Goal: Task Accomplishment & Management: Manage account settings

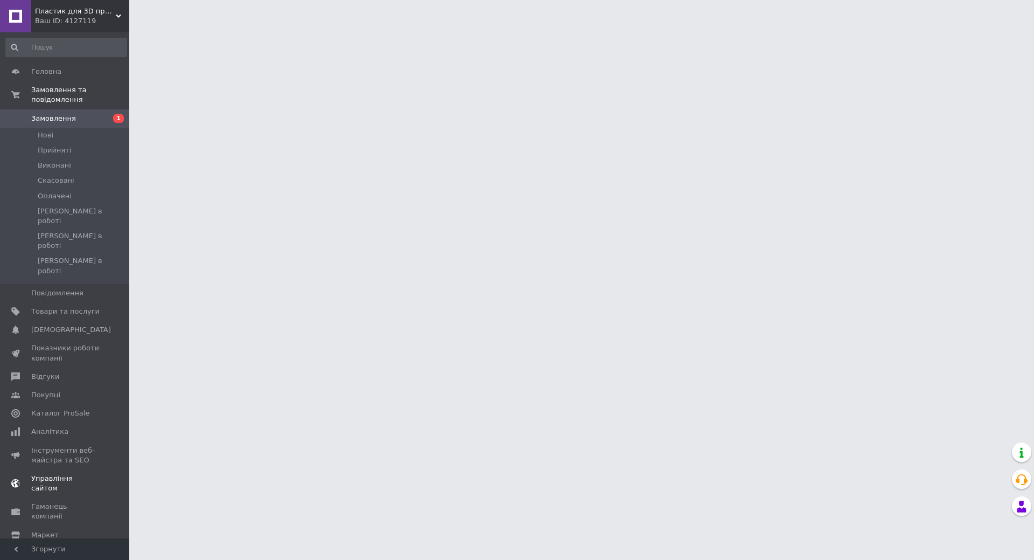
click at [73, 469] on link "Управління сайтом" at bounding box center [66, 483] width 133 height 28
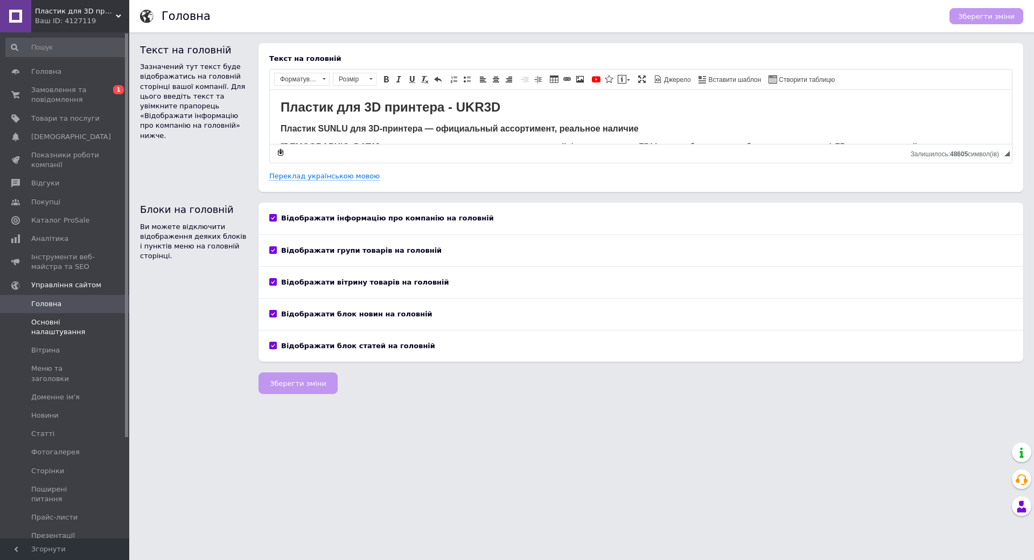
click at [88, 325] on span "Основні налаштування" at bounding box center [65, 326] width 68 height 19
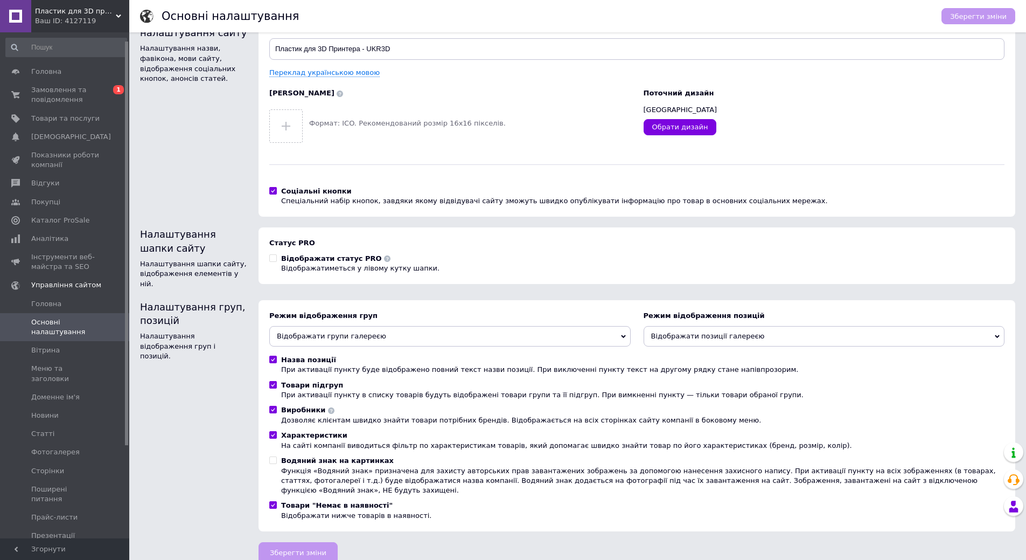
scroll to position [126, 0]
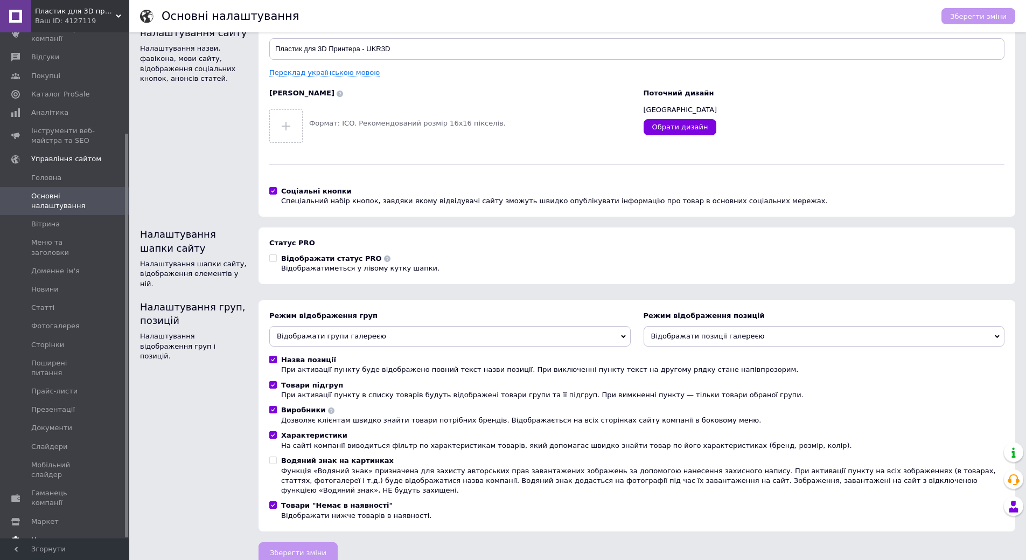
click at [70, 535] on span "Налаштування" at bounding box center [58, 540] width 55 height 10
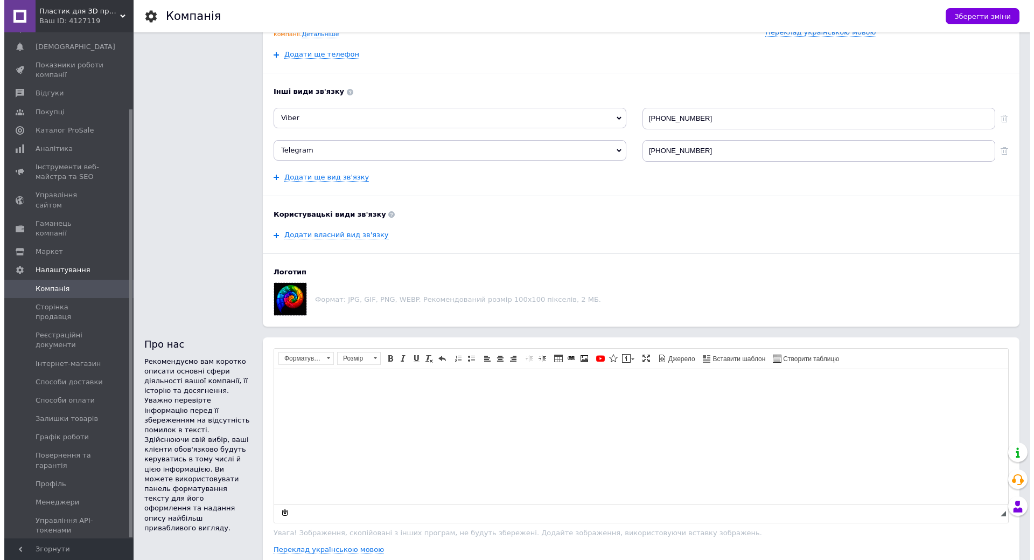
scroll to position [539, 0]
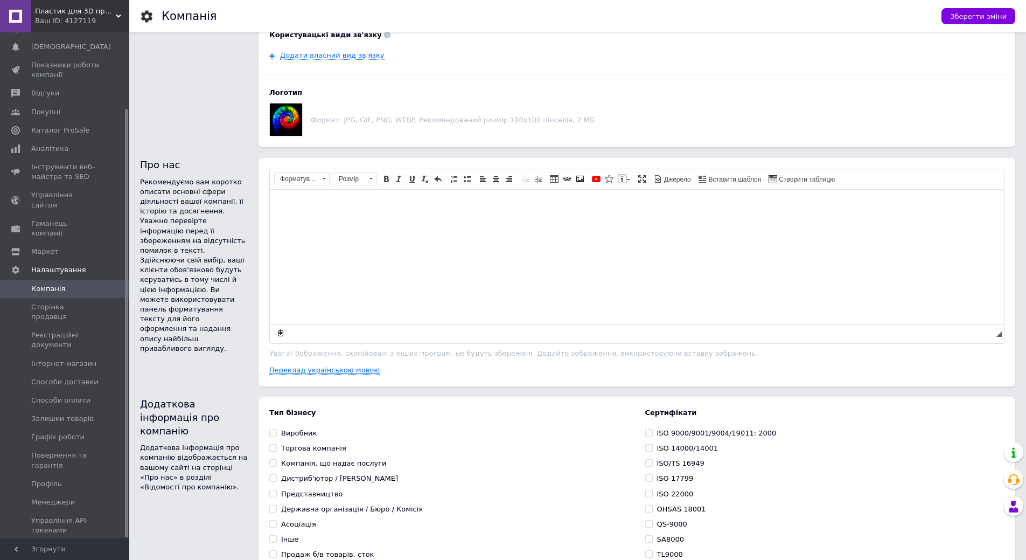
click at [326, 368] on link "Переклад українською мовою" at bounding box center [324, 370] width 110 height 9
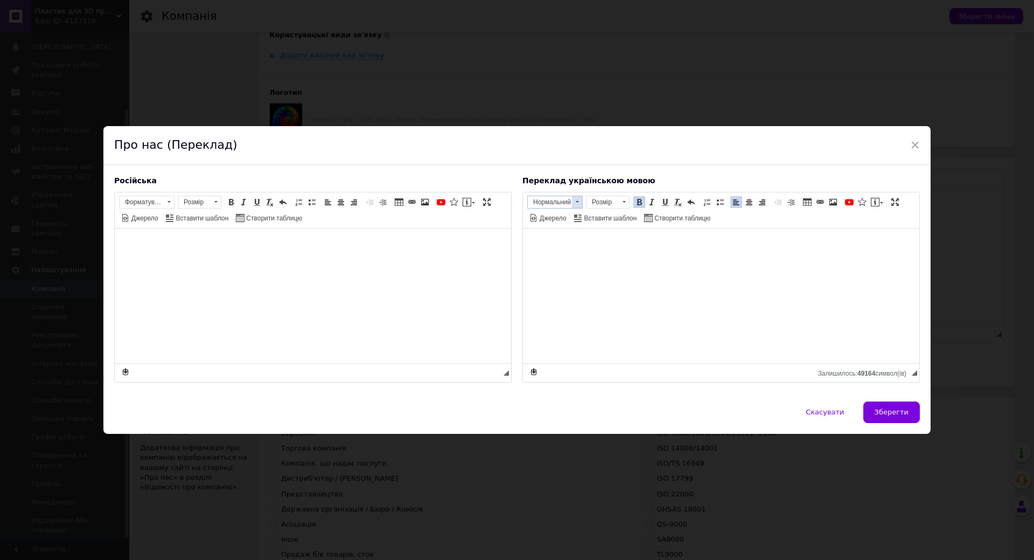
click at [567, 204] on span "Нормальний" at bounding box center [550, 202] width 44 height 12
click at [555, 230] on h2 "Заголовок 2" at bounding box center [567, 232] width 76 height 12
click at [597, 203] on span "Розмір" at bounding box center [603, 202] width 32 height 12
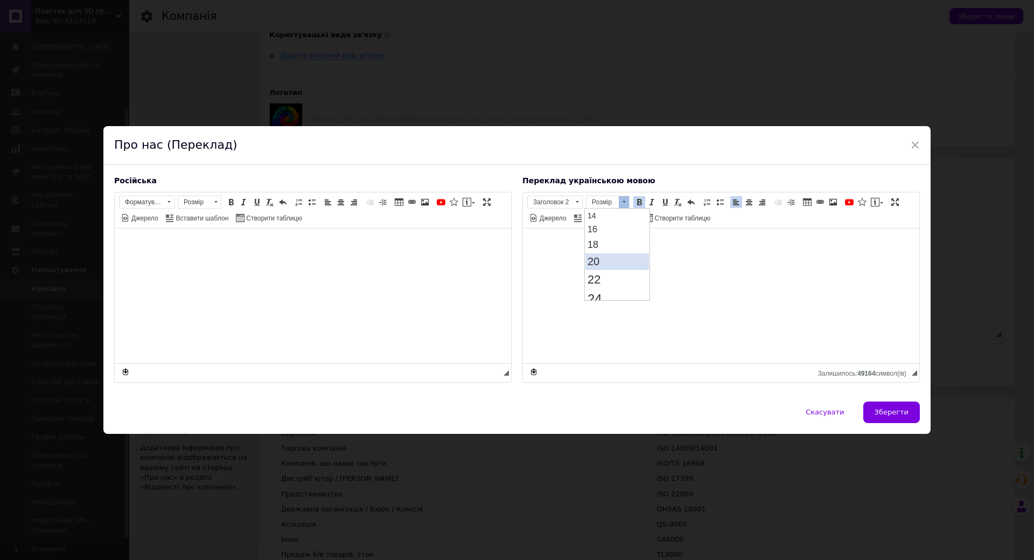
click at [614, 256] on link "20" at bounding box center [618, 261] width 64 height 17
click at [558, 220] on span "Джерело" at bounding box center [552, 218] width 29 height 9
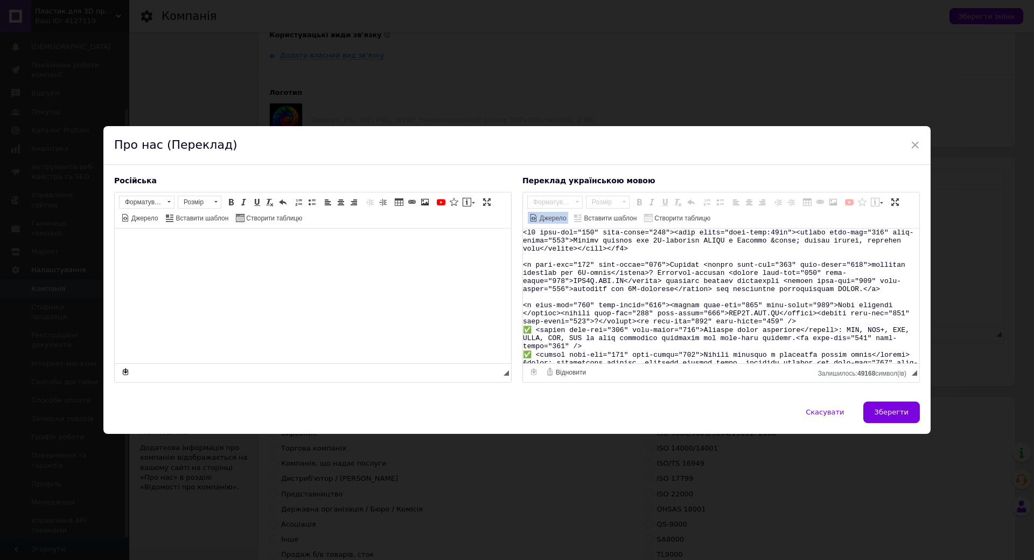
click at [570, 275] on textarea "Редактор, 1CCD556B-8105-4D38-9BFD-05A44E728159" at bounding box center [721, 295] width 396 height 135
drag, startPoint x: 143, startPoint y: 219, endPoint x: 145, endPoint y: 226, distance: 7.8
click at [143, 219] on span "Джерело" at bounding box center [144, 218] width 29 height 9
click at [179, 263] on textarea "Редактор, BDD3A7FD-417D-443F-8DC1-1EC18BD01734" at bounding box center [313, 295] width 396 height 135
paste textarea "<l9 ipsu-dol="500" sita-conse="086"><adip elits="doei-temp:84in"><utlabo etdo-m…"
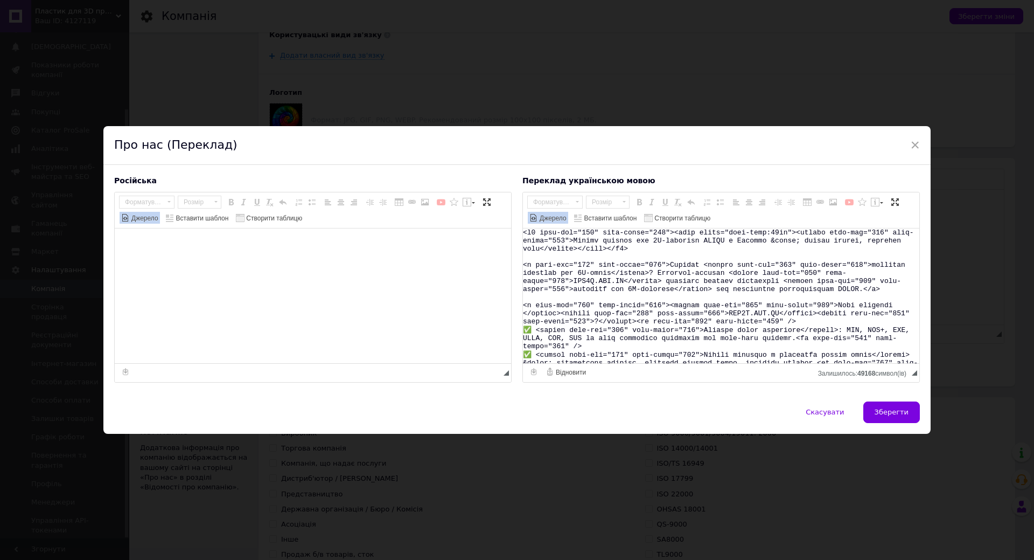
type textarea "<l9 ipsu-dol="500" sita-conse="086"><adip elits="doei-temp:84in"><utlabo etdo-m…"
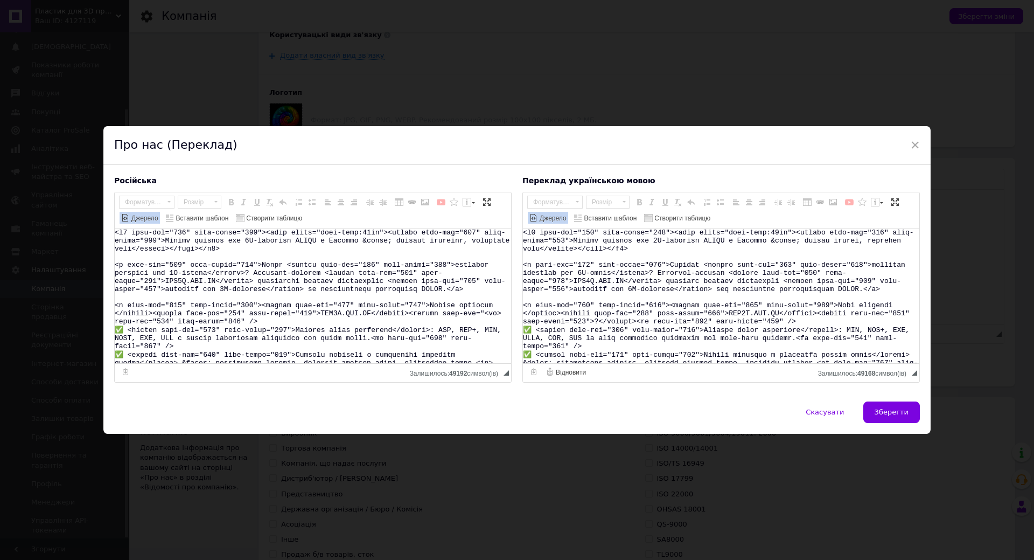
scroll to position [100, 0]
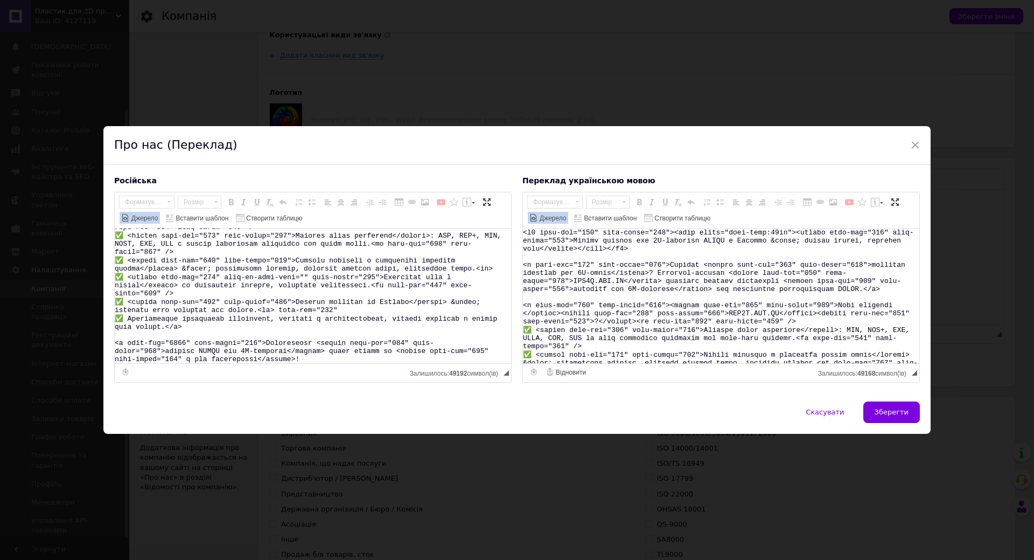
click at [135, 225] on span "Джерело" at bounding box center [141, 219] width 45 height 16
click at [148, 219] on span "Джерело" at bounding box center [144, 218] width 29 height 9
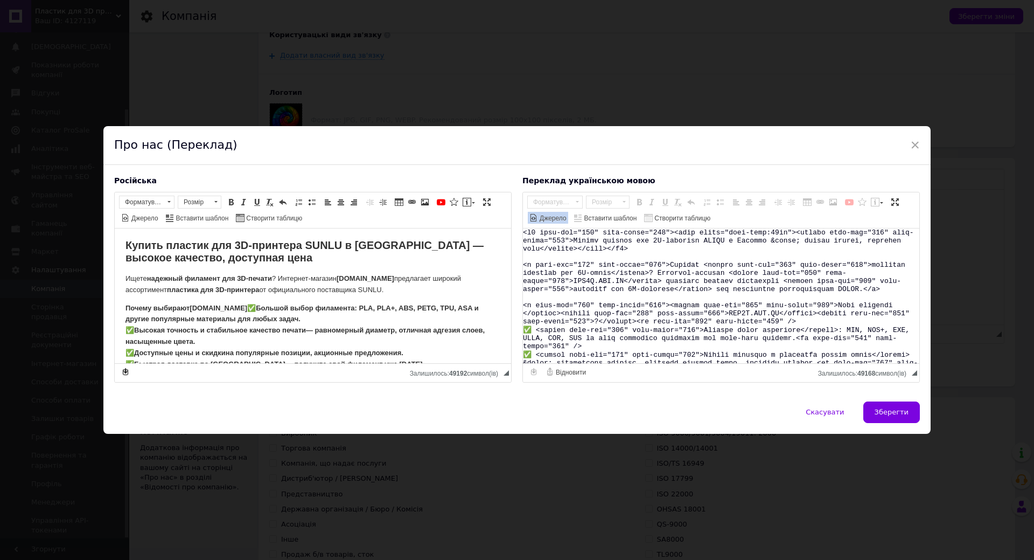
scroll to position [61, 0]
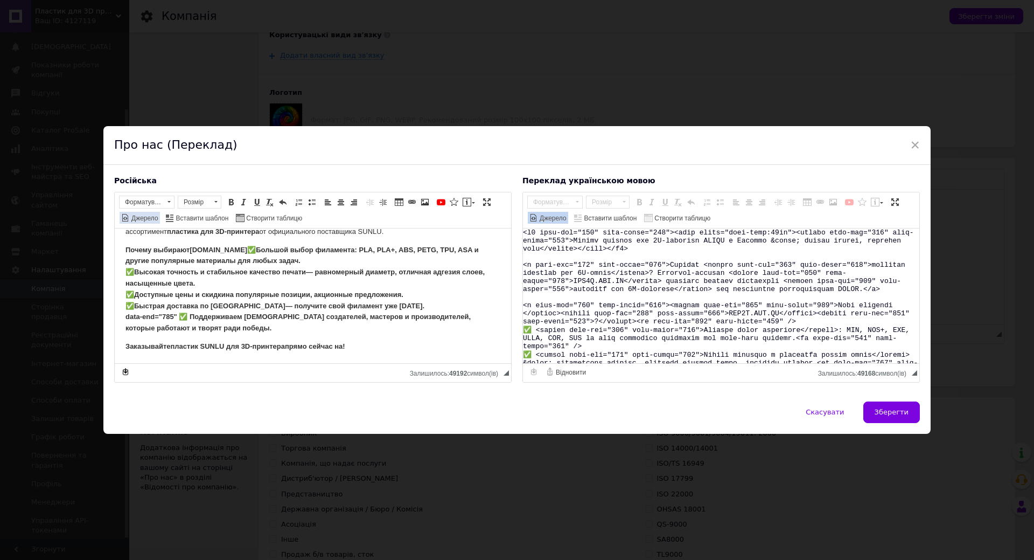
click at [157, 214] on span "Джерело" at bounding box center [144, 218] width 29 height 9
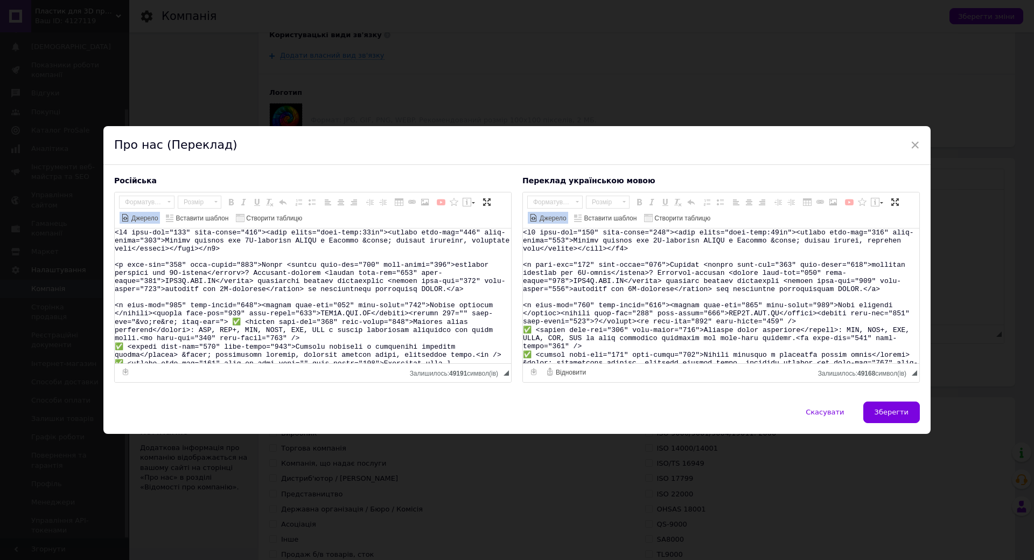
click at [166, 325] on textarea "Редактор, BDD3A7FD-417D-443F-8DC1-1EC18BD01734" at bounding box center [313, 295] width 396 height 135
paste textarea "lore-ips="<do> sita-con="591" adip-elits="216" /> ✅ <doeius temp-inc="279" utla…"
type textarea "<l9 ipsu-dol="500" sita-conse="086"><adip elits="doei-temp:84in"><utlabo etdo-m…"
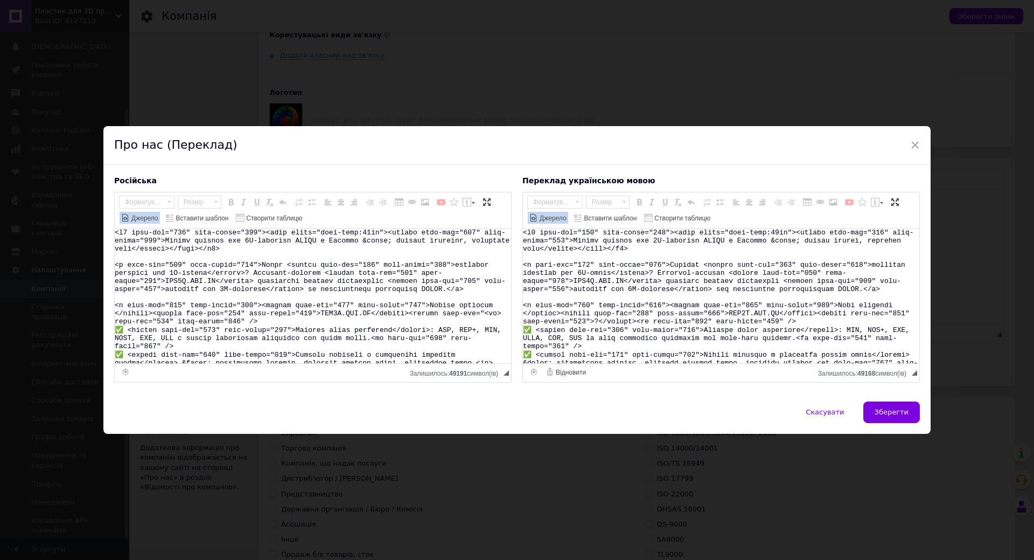
scroll to position [100, 0]
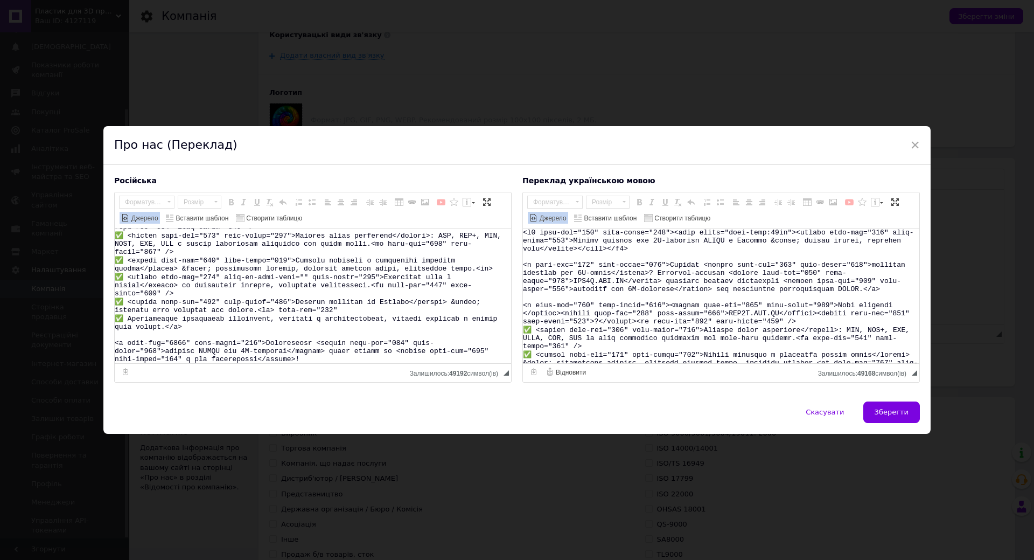
click at [136, 214] on span "Джерело" at bounding box center [144, 218] width 29 height 9
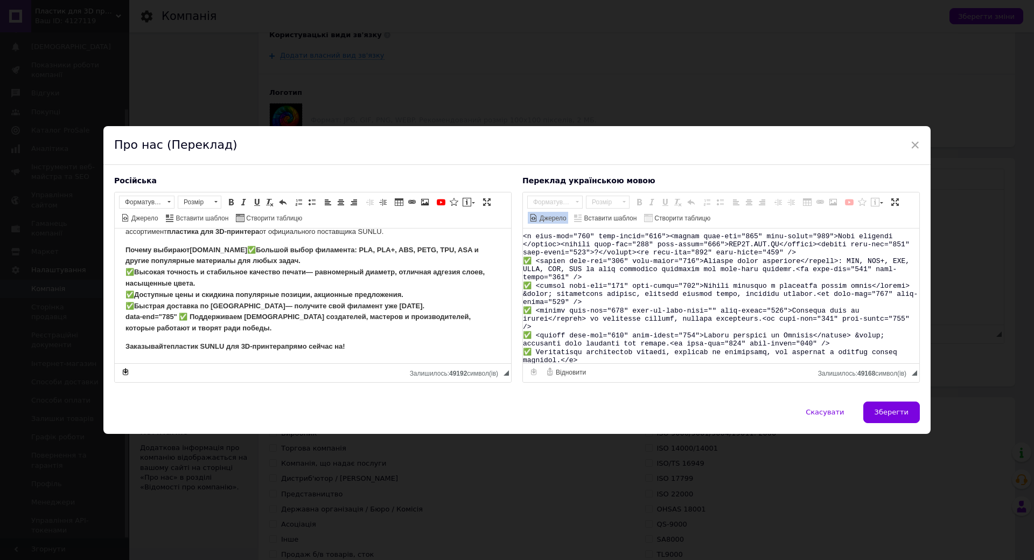
scroll to position [116, 0]
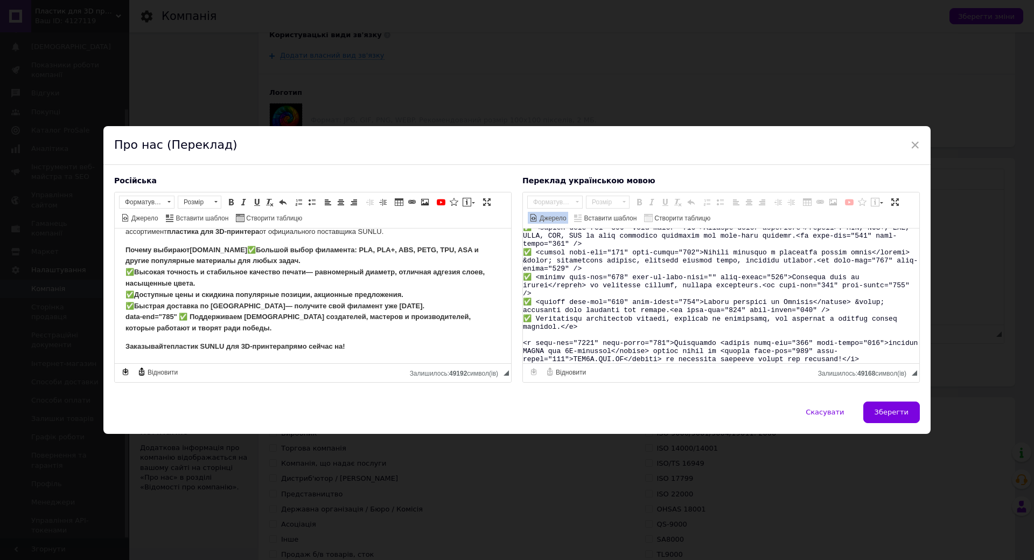
click at [606, 295] on textarea "Редактор, 1CCD556B-8105-4D38-9BFD-05A44E728159" at bounding box center [721, 295] width 396 height 135
click at [554, 265] on textarea "Редактор, 1CCD556B-8105-4D38-9BFD-05A44E728159" at bounding box center [721, 295] width 396 height 135
paste textarea "l ipsumdo sit 8A-consecte ADIPI e Seddoei &tempo; incidid utlabore, etdolorem a…"
type textarea "<l9 ipsu-dol="500" sita-conse="086"><adip elits="doei-temp:84in"><utlabo etdo-m…"
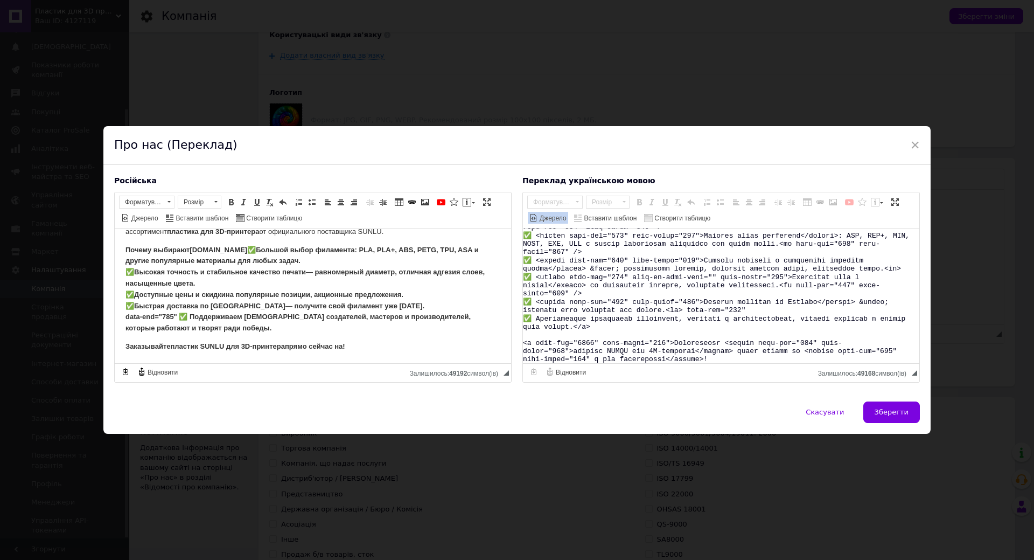
scroll to position [100, 0]
click at [547, 219] on span "Джерело" at bounding box center [552, 218] width 29 height 9
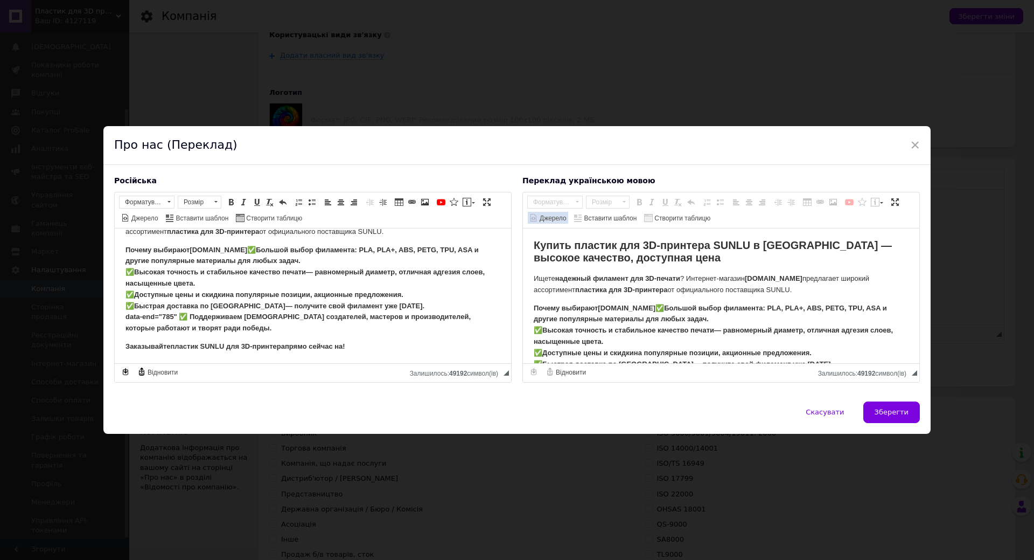
scroll to position [0, 0]
click at [674, 316] on strong "✅ Большой выбор филамента : PLA, PLA+, ABS, PETG, TPU, ASA и другие популярные …" at bounding box center [713, 346] width 359 height 87
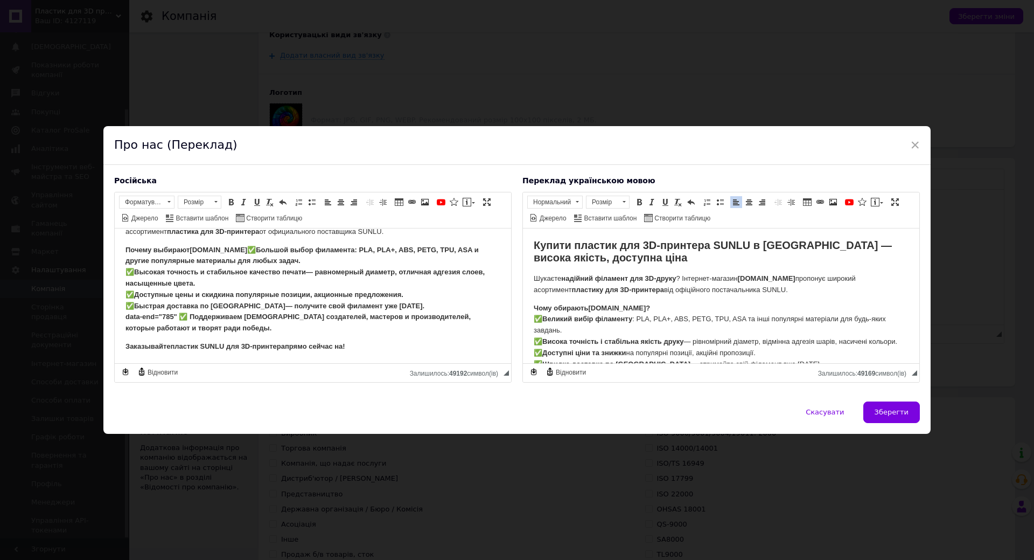
click at [581, 246] on strong "Купити пластик для 3D-принтера SUNLU в [GEOGRAPHIC_DATA] — висока якість, досту…" at bounding box center [713, 251] width 358 height 24
copy body "Loremi dolorsi ame 5C-adipisci ELITS d Eiusmod — tempor incidi, utlabore etdo M…"
click at [143, 223] on link "Джерело" at bounding box center [140, 218] width 40 height 12
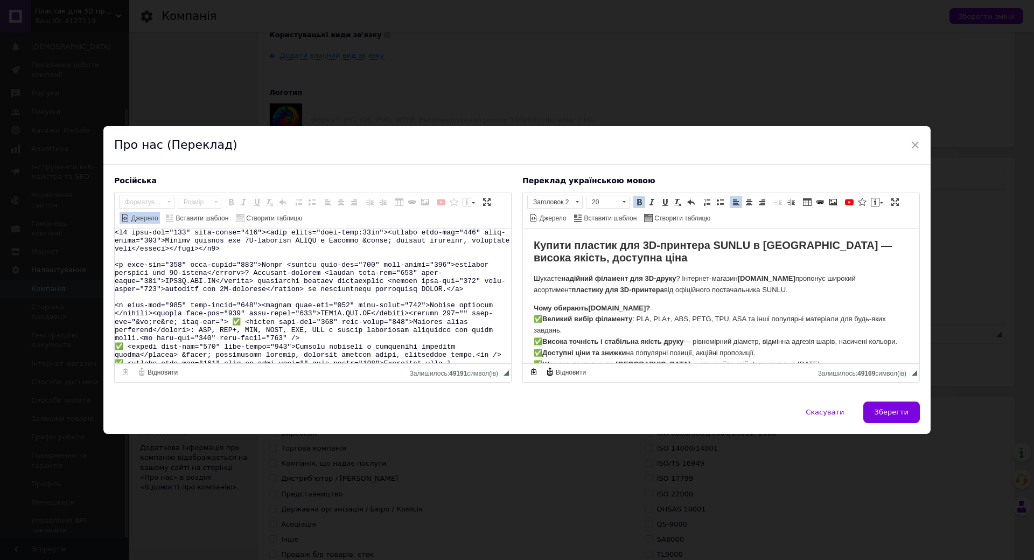
click at [189, 306] on textarea "Редактор, BDD3A7FD-417D-443F-8DC1-1EC18BD01734" at bounding box center [313, 295] width 396 height 135
type textarea "Loremi dolorsi ame 0C-adipisci ELITS d Eiusmod — tempor incidi, utlabore etdo M…"
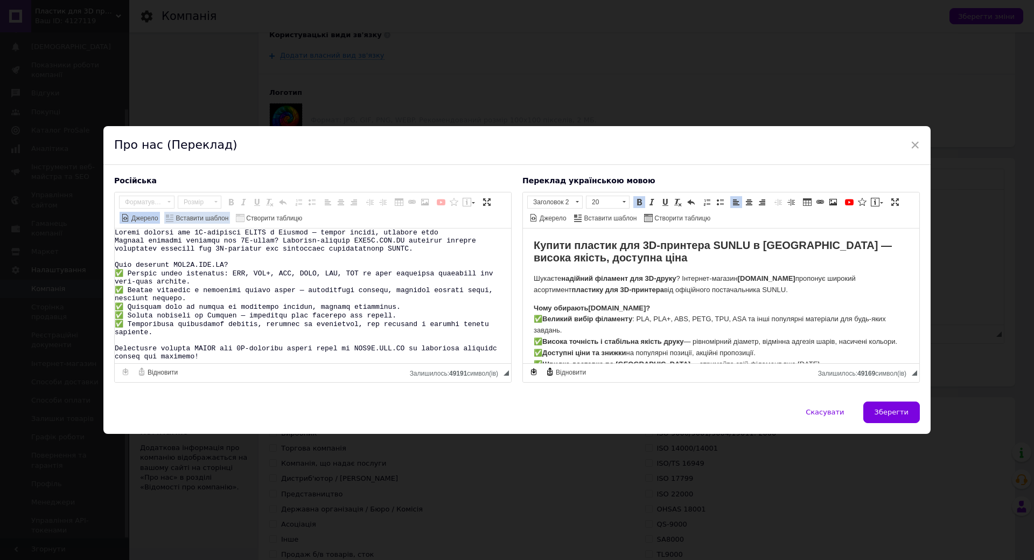
scroll to position [3, 0]
click at [148, 219] on span "Джерело" at bounding box center [144, 218] width 29 height 9
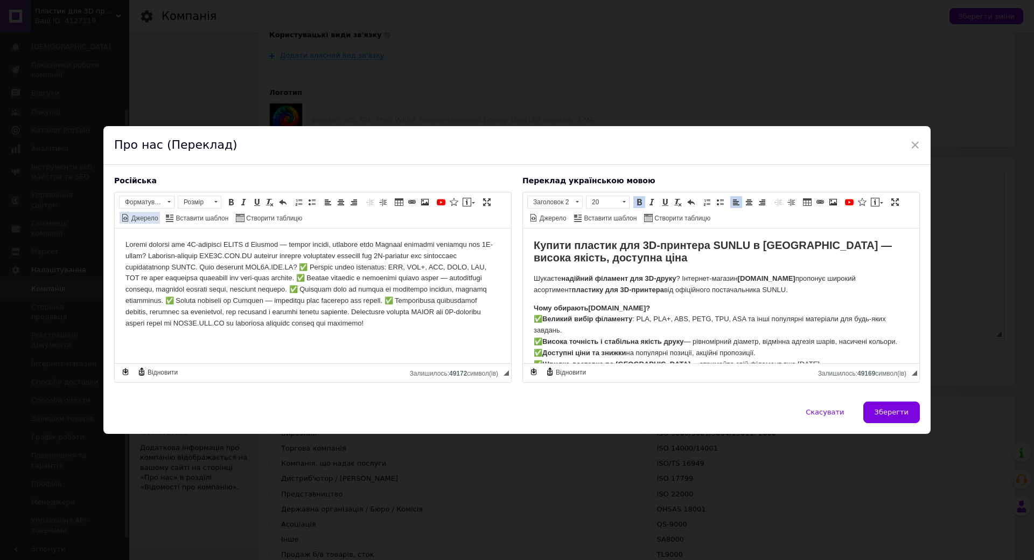
scroll to position [0, 0]
click at [204, 265] on body "Редактор, BDD3A7FD-417D-443F-8DC1-1EC18BD01734" at bounding box center [313, 283] width 375 height 89
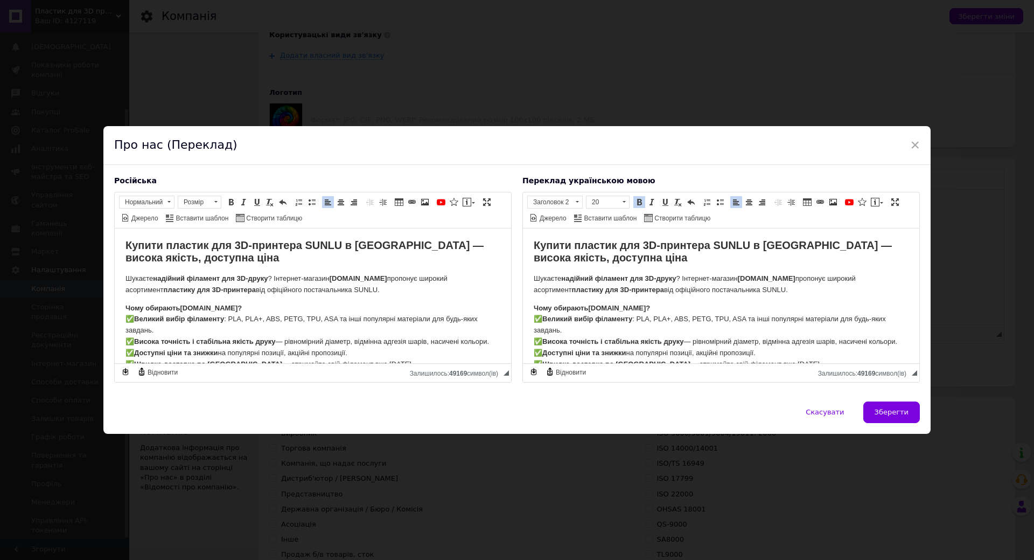
click at [201, 260] on h2 "Купити пластик для 3D-принтера SUNLU в [GEOGRAPHIC_DATA] — висока якість, досту…" at bounding box center [313, 251] width 375 height 25
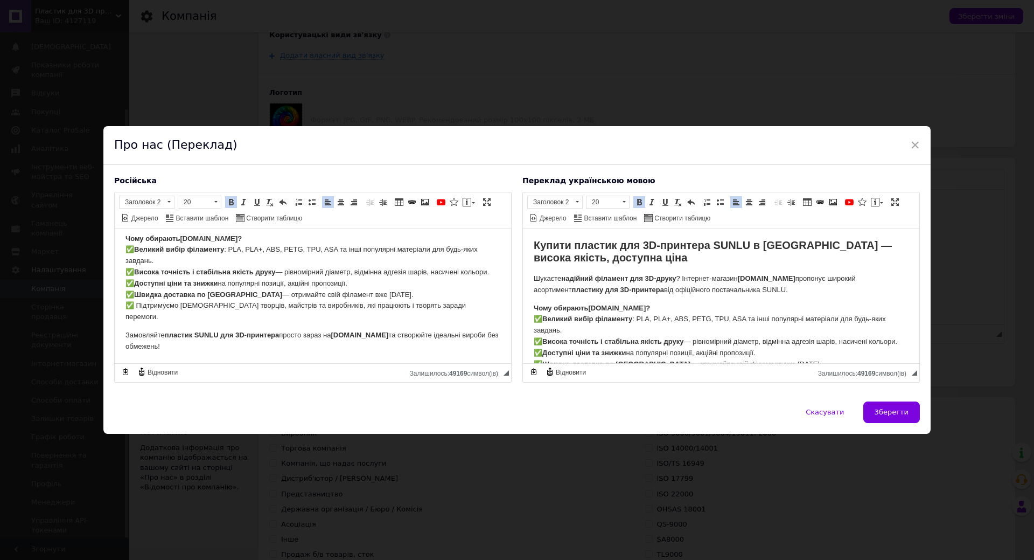
drag, startPoint x: 126, startPoint y: 242, endPoint x: 560, endPoint y: 644, distance: 592.4
click at [443, 363] on html "Купити пластик для 3D-принтера SUNLU в [GEOGRAPHIC_DATA] — висока якість, досту…" at bounding box center [313, 260] width 396 height 204
copy body "Loremi dolorsi ame 5C-adipisci ELITS d Eiusmod — tempor incidi, utlabore etdo M…"
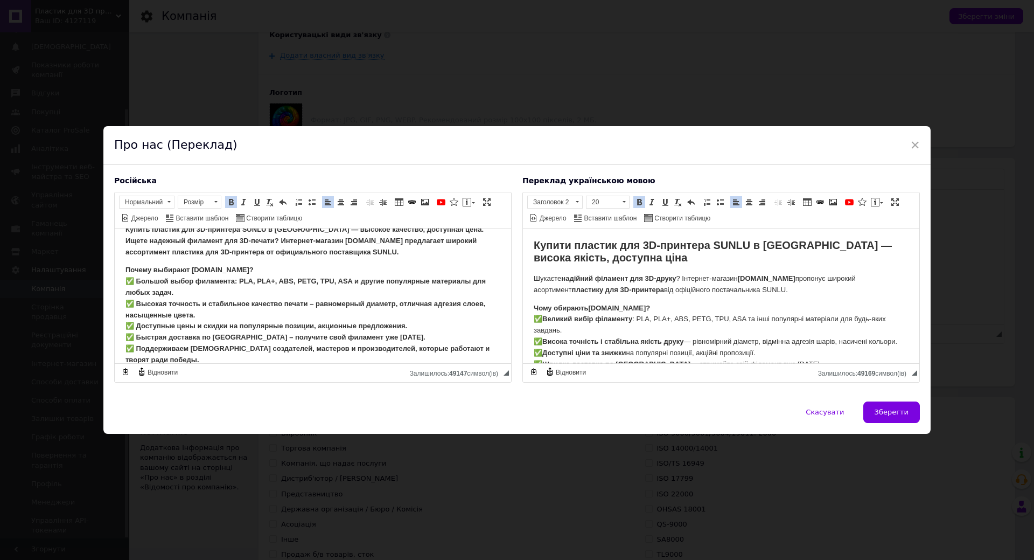
scroll to position [0, 0]
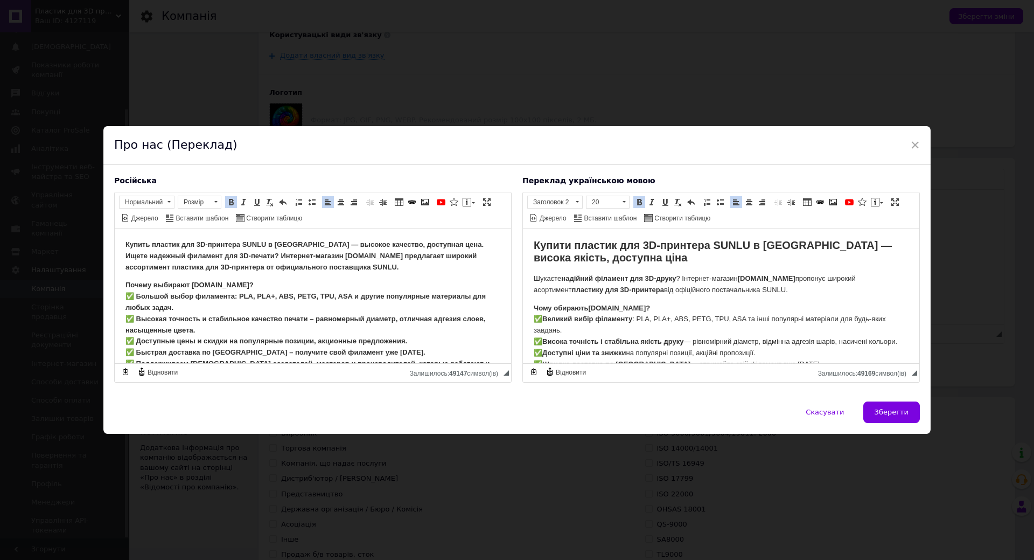
click at [472, 245] on p "Купить пластик для 3D-принтера SUNLU в [GEOGRAPHIC_DATA] — высокое качество, до…" at bounding box center [313, 255] width 375 height 33
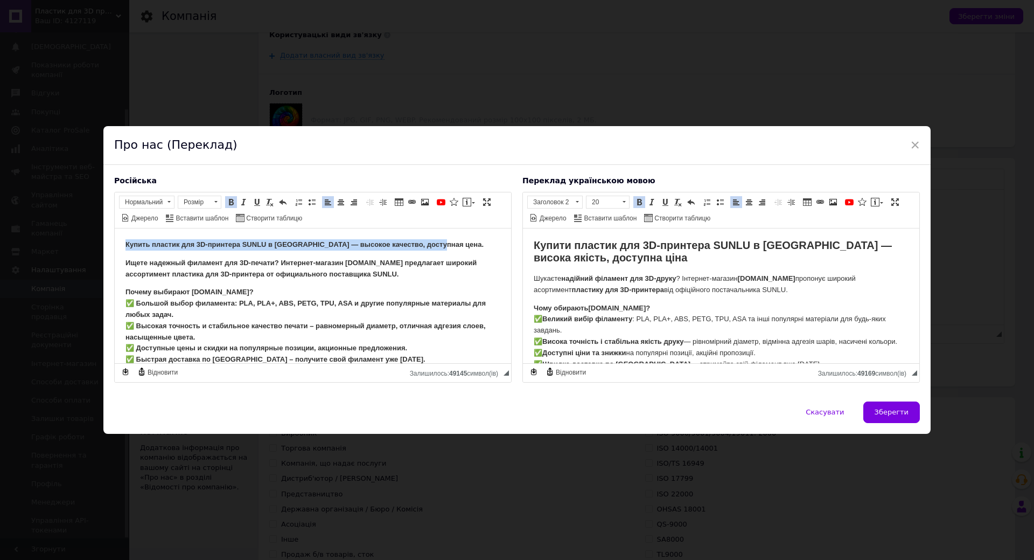
drag, startPoint x: 425, startPoint y: 243, endPoint x: 117, endPoint y: 233, distance: 307.8
click at [117, 233] on html "Купить пластик для 3D-принтера SUNLU в [GEOGRAPHIC_DATA] — высокое качество, до…" at bounding box center [313, 327] width 396 height 199
click at [133, 215] on span "Джерело" at bounding box center [144, 218] width 29 height 9
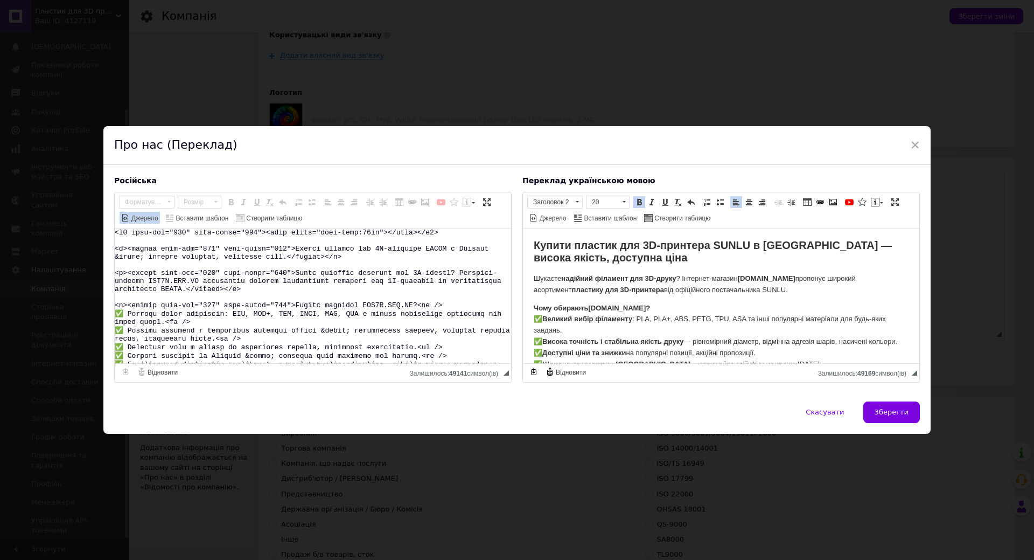
click at [139, 221] on span "Джерело" at bounding box center [144, 218] width 29 height 9
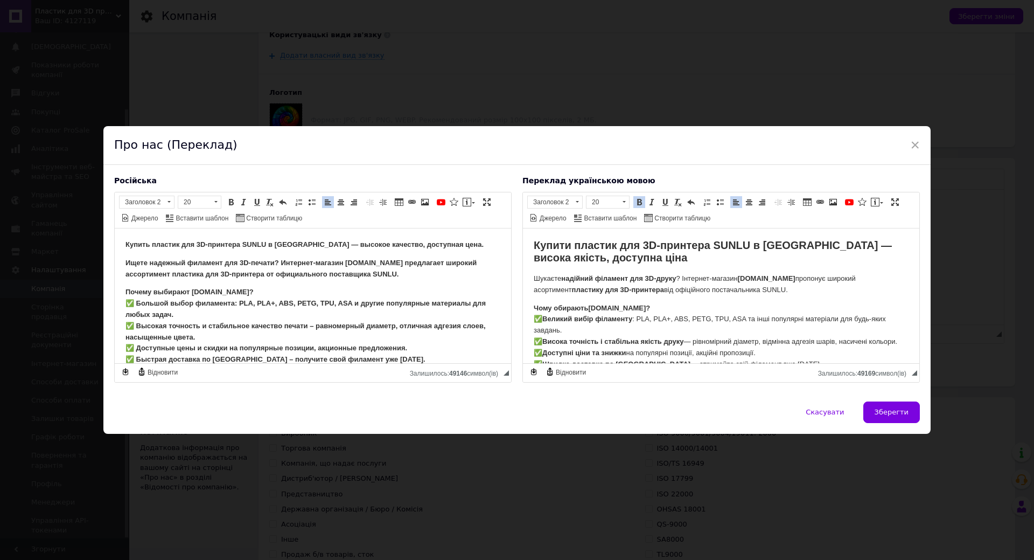
click at [177, 243] on strong "Купить пластик для 3D-принтера SUNLU в [GEOGRAPHIC_DATA] — высокое качество, до…" at bounding box center [305, 244] width 358 height 8
click at [164, 207] on span at bounding box center [169, 202] width 10 height 12
click at [167, 222] on h1 "Форматування параграфа" at bounding box center [159, 216] width 81 height 16
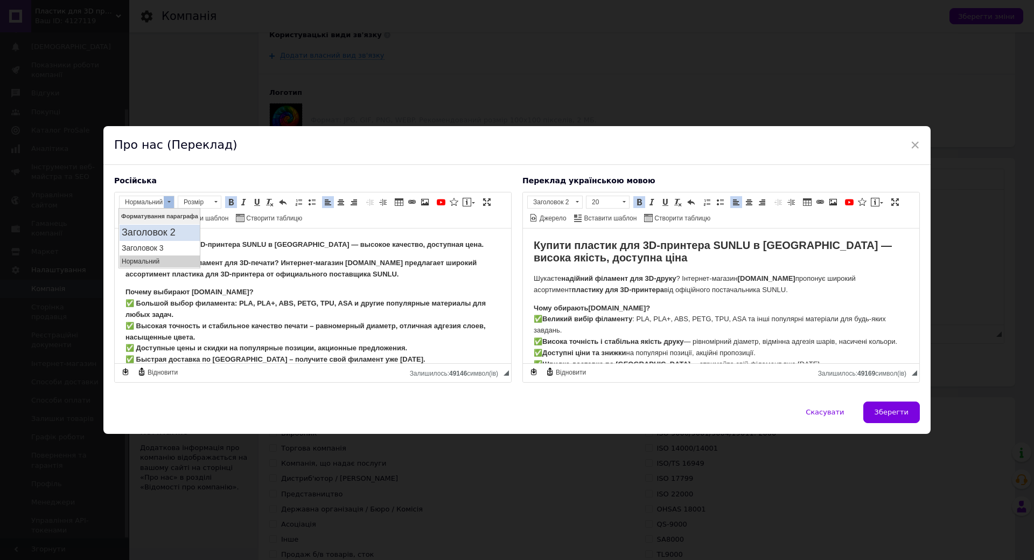
drag, startPoint x: 169, startPoint y: 234, endPoint x: 190, endPoint y: 209, distance: 32.9
click at [169, 234] on h2 "Заголовок 2" at bounding box center [160, 232] width 76 height 12
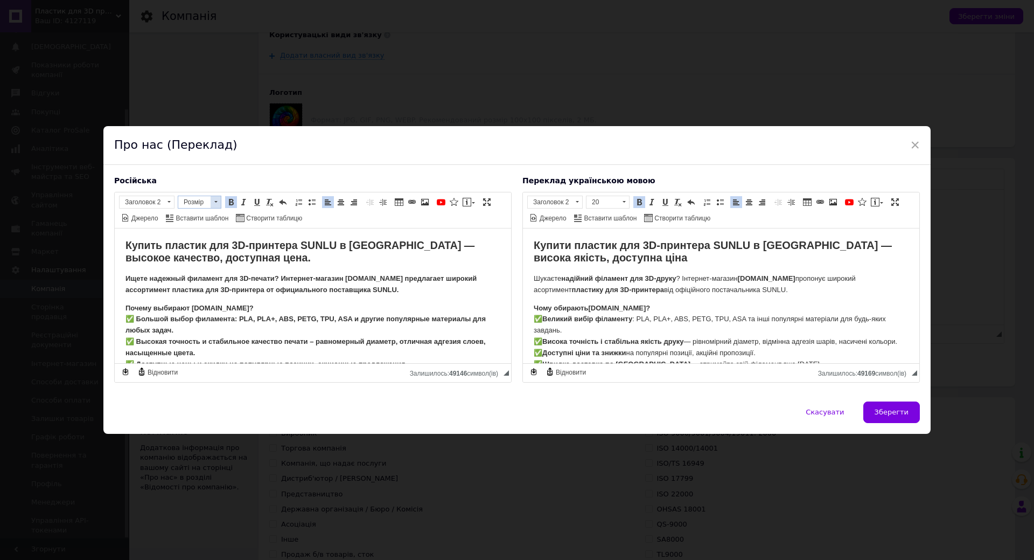
click at [212, 203] on span at bounding box center [216, 202] width 10 height 12
click at [206, 262] on link "20" at bounding box center [210, 261] width 64 height 17
click at [277, 262] on h2 "Купить пластик для 3D-принтера SUNLU в [GEOGRAPHIC_DATA] — высокое качество, до…" at bounding box center [313, 251] width 375 height 25
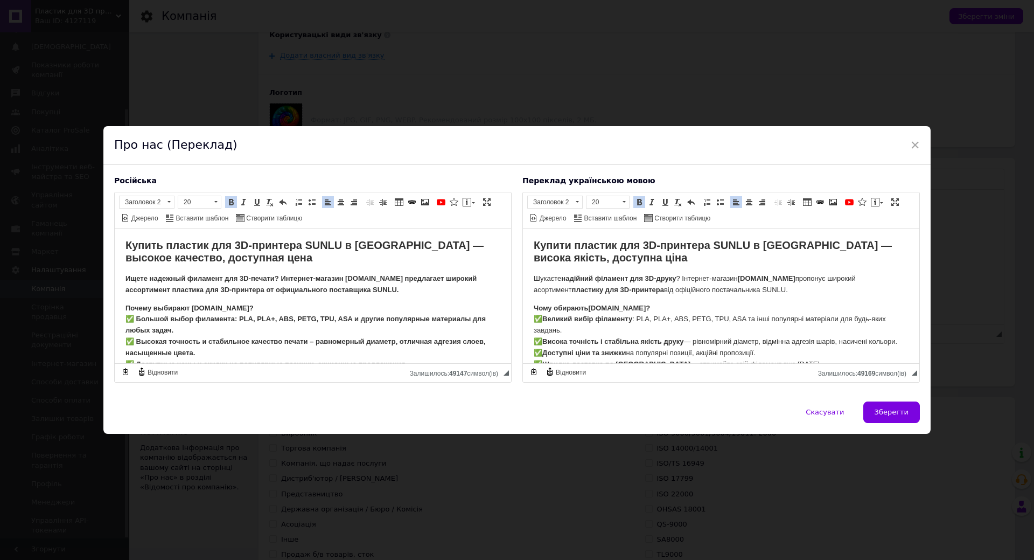
click at [581, 281] on strong "надійний філамент для 3D-друку" at bounding box center [618, 278] width 115 height 8
drag, startPoint x: 150, startPoint y: 278, endPoint x: 114, endPoint y: 278, distance: 35.6
click at [115, 278] on html "Купить пластик для 3D-принтера SUNLU в [GEOGRAPHIC_DATA] — высокое качество, до…" at bounding box center [313, 335] width 396 height 215
click at [276, 270] on body "Купить пластик для 3D-принтера SUNLU в [GEOGRAPHIC_DATA] — высокое качество, до…" at bounding box center [313, 335] width 375 height 193
drag, startPoint x: 280, startPoint y: 276, endPoint x: 345, endPoint y: 280, distance: 65.3
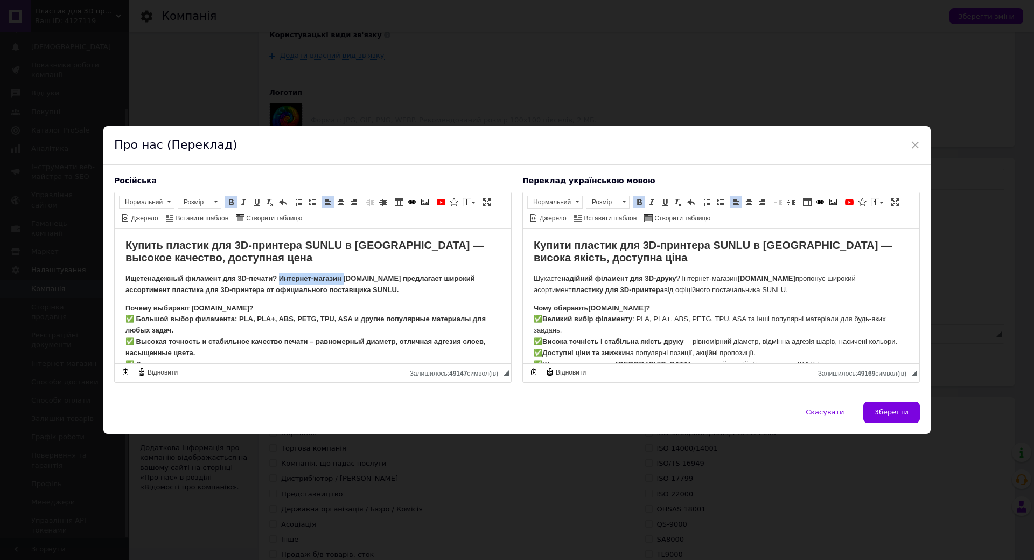
click at [345, 280] on strong "надежный филамент для 3D-печати? Интернет-магазин [DOMAIN_NAME] предлагает широ…" at bounding box center [301, 283] width 350 height 19
drag, startPoint x: 401, startPoint y: 276, endPoint x: 170, endPoint y: 291, distance: 231.6
click at [170, 291] on strong "[DOMAIN_NAME] предлагает широкий ассортимент пластика для 3D-принтера от официа…" at bounding box center [298, 283] width 345 height 19
click at [274, 286] on strong "пластика для 3D-принтера от официального поставщика SUNLU." at bounding box center [283, 289] width 227 height 8
drag, startPoint x: 268, startPoint y: 291, endPoint x: 412, endPoint y: 292, distance: 143.3
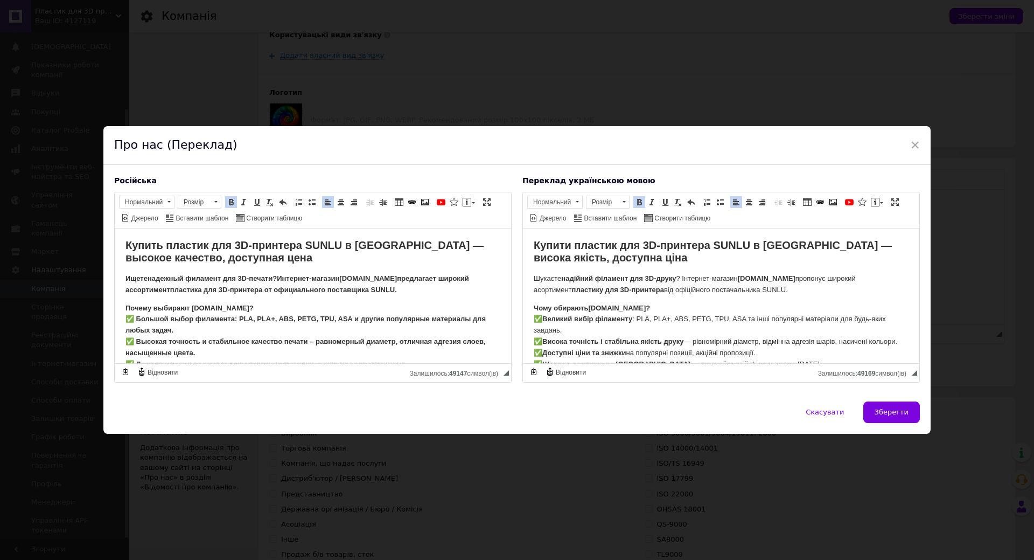
click at [412, 292] on p "Ищете надежный филамент для 3D-печати? Интернет-магазин [DOMAIN_NAME] предлагае…" at bounding box center [313, 284] width 375 height 23
click at [330, 297] on body "Купить пластик для 3D-принтера SUNLU в [GEOGRAPHIC_DATA] — высокое качество, до…" at bounding box center [313, 335] width 375 height 193
drag, startPoint x: 265, startPoint y: 292, endPoint x: 479, endPoint y: 302, distance: 214.7
click at [479, 302] on body "Купить пластик для 3D-принтера SUNLU в [GEOGRAPHIC_DATA] — высокое качество, до…" at bounding box center [313, 335] width 375 height 193
click at [382, 298] on body "Купить пластик для 3D-принтера SUNLU в [GEOGRAPHIC_DATA] — высокое качество, до…" at bounding box center [313, 335] width 375 height 193
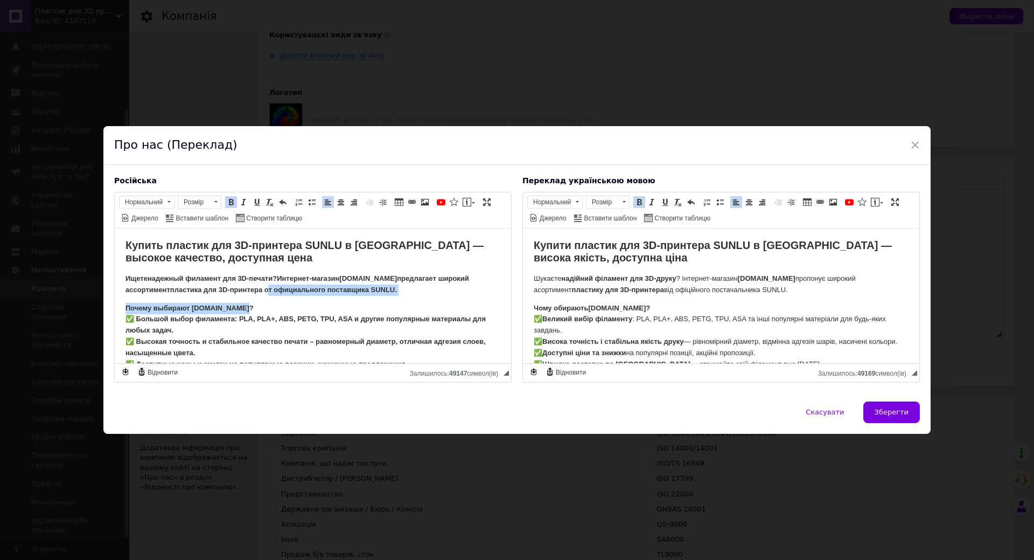
drag, startPoint x: 267, startPoint y: 286, endPoint x: 414, endPoint y: 289, distance: 147.6
click at [414, 289] on p "Ищете надежный филамент для 3D-печати? Интернет-магазин [DOMAIN_NAME] предлагае…" at bounding box center [313, 284] width 375 height 23
click at [214, 316] on strong "Почему выбирают [DOMAIN_NAME]? ✅ Большой выбор филамента: PLA, PLA+, ABS, PETG,…" at bounding box center [308, 352] width 364 height 98
drag, startPoint x: 394, startPoint y: 290, endPoint x: 268, endPoint y: 289, distance: 126.1
click at [268, 289] on p "Ищете надежный филамент для 3D-печати? Интернет-магазин [DOMAIN_NAME] предлагае…" at bounding box center [313, 284] width 375 height 23
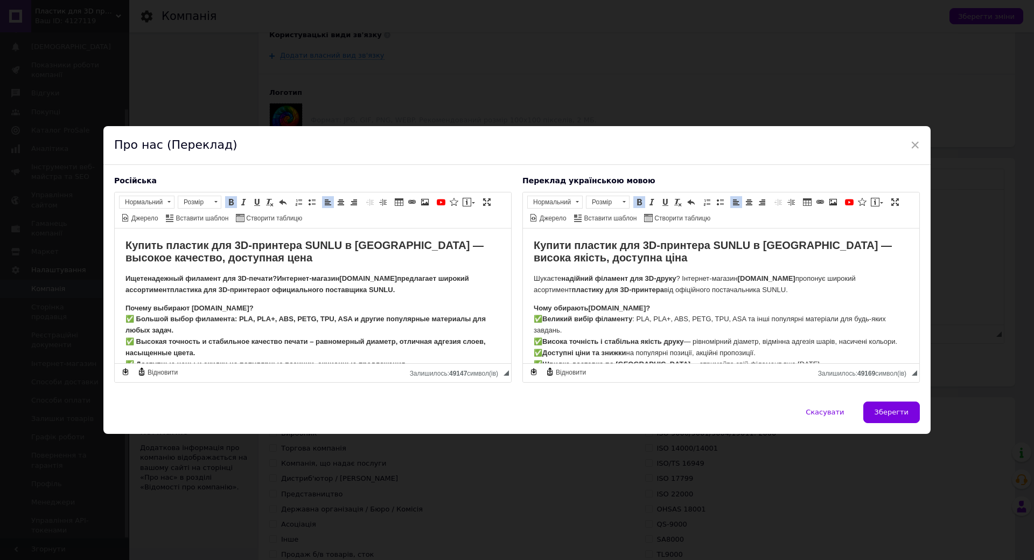
click at [228, 200] on span at bounding box center [231, 202] width 9 height 9
click at [233, 200] on span at bounding box center [231, 202] width 9 height 9
click at [283, 275] on strong "Интернет-магазин" at bounding box center [308, 278] width 62 height 8
click at [294, 297] on body "Купить пластик для 3D-принтера SUNLU в [GEOGRAPHIC_DATA] — высокое качество, до…" at bounding box center [313, 335] width 375 height 193
click at [268, 289] on strong "от официального поставщика SUNLU." at bounding box center [328, 289] width 133 height 8
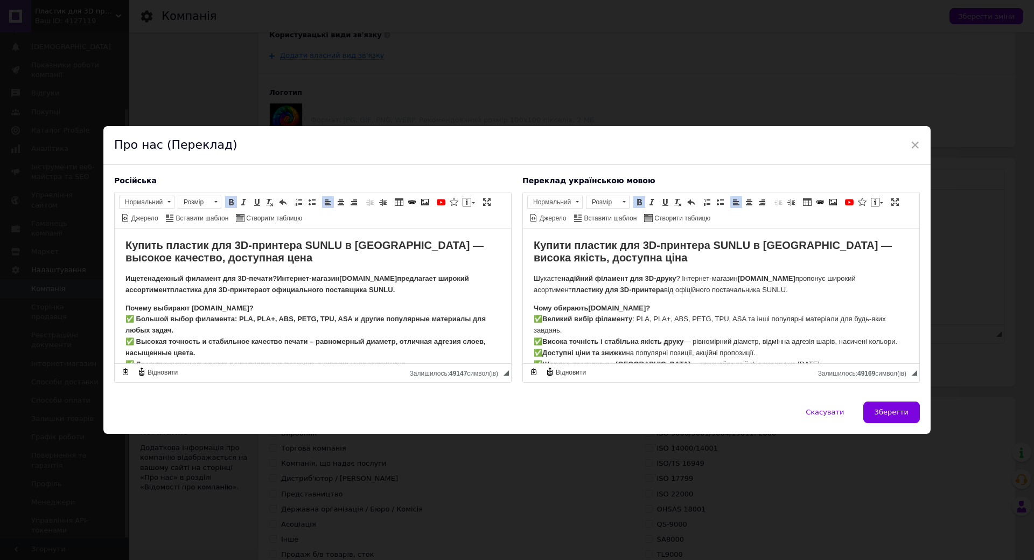
click at [266, 306] on p "Почему выбирают [DOMAIN_NAME]? ✅ Большой выбор филамента: PLA, PLA+, ABS, PETG,…" at bounding box center [313, 352] width 375 height 101
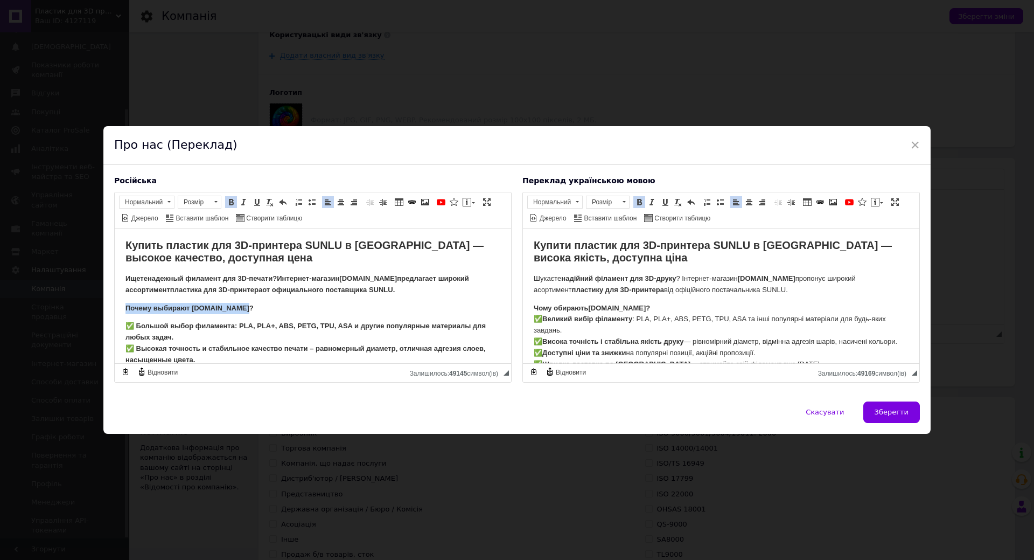
drag, startPoint x: 259, startPoint y: 305, endPoint x: 110, endPoint y: 311, distance: 148.8
click at [115, 311] on html "Купить пластик для 3D-принтера SUNLU в [GEOGRAPHIC_DATA] — высокое качество, до…" at bounding box center [313, 339] width 396 height 222
click at [650, 307] on p "Чому обирають [DOMAIN_NAME] ? ✅ Великий вибір філаменту : PLA, PLA+, ABS, PETG,…" at bounding box center [721, 346] width 375 height 89
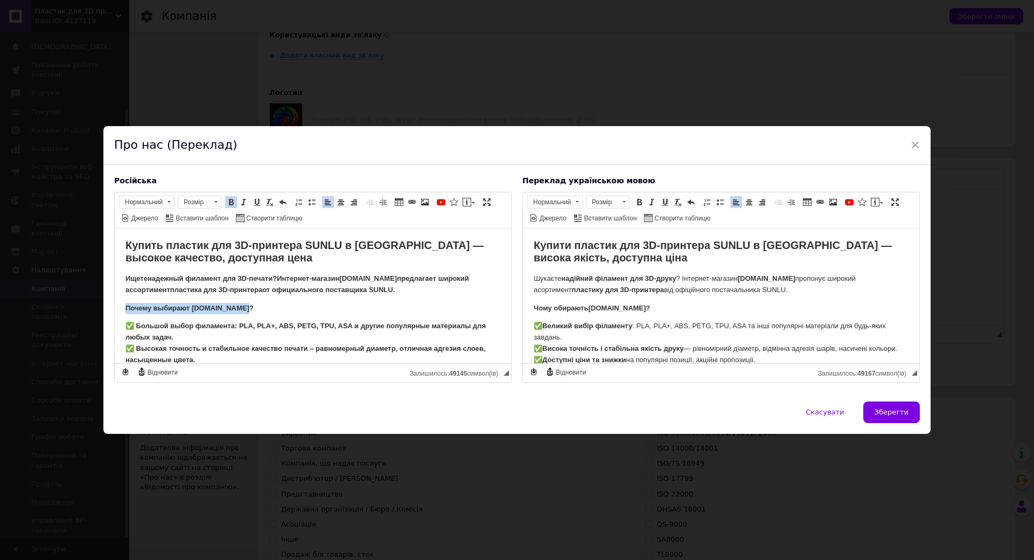
click at [232, 301] on body "Купить пластик для 3D-принтера SUNLU в [GEOGRAPHIC_DATA] — высокое качество, до…" at bounding box center [313, 339] width 375 height 200
drag, startPoint x: 265, startPoint y: 289, endPoint x: 439, endPoint y: 296, distance: 173.6
click at [439, 296] on body "Купить пластик для 3D-принтера SUNLU в [GEOGRAPHIC_DATA] — высокое качество, до…" at bounding box center [313, 339] width 375 height 200
click at [425, 295] on body "Купить пластик для 3D-принтера SUNLU в [GEOGRAPHIC_DATA] — высокое качество, до…" at bounding box center [313, 339] width 375 height 200
drag, startPoint x: 425, startPoint y: 288, endPoint x: 263, endPoint y: 290, distance: 161.6
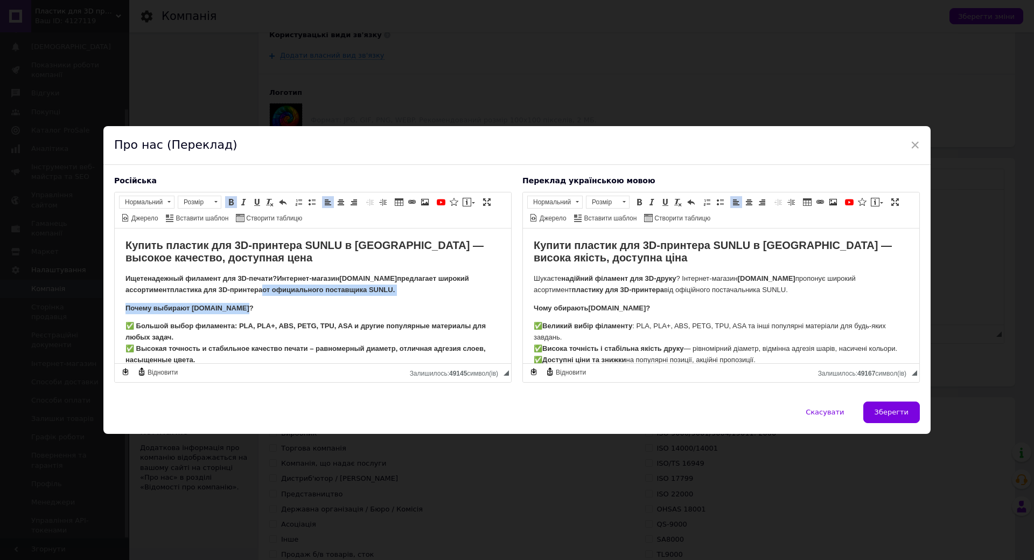
click at [263, 290] on p "Ищете надежный филамент для 3D-печати? Интернет-магазин [DOMAIN_NAME] предлагае…" at bounding box center [313, 284] width 375 height 23
click at [230, 203] on span at bounding box center [231, 202] width 9 height 9
click at [264, 262] on h2 "Купить пластик для 3D-принтера SUNLU в [GEOGRAPHIC_DATA] — высокое качество, до…" at bounding box center [313, 251] width 375 height 25
click at [323, 293] on p "Ищете надежный филамент для 3D-печати? Интернет-магазин [DOMAIN_NAME] предлагае…" at bounding box center [313, 284] width 375 height 23
click at [306, 289] on strong "от официального поставщика SUNLU." at bounding box center [331, 289] width 133 height 8
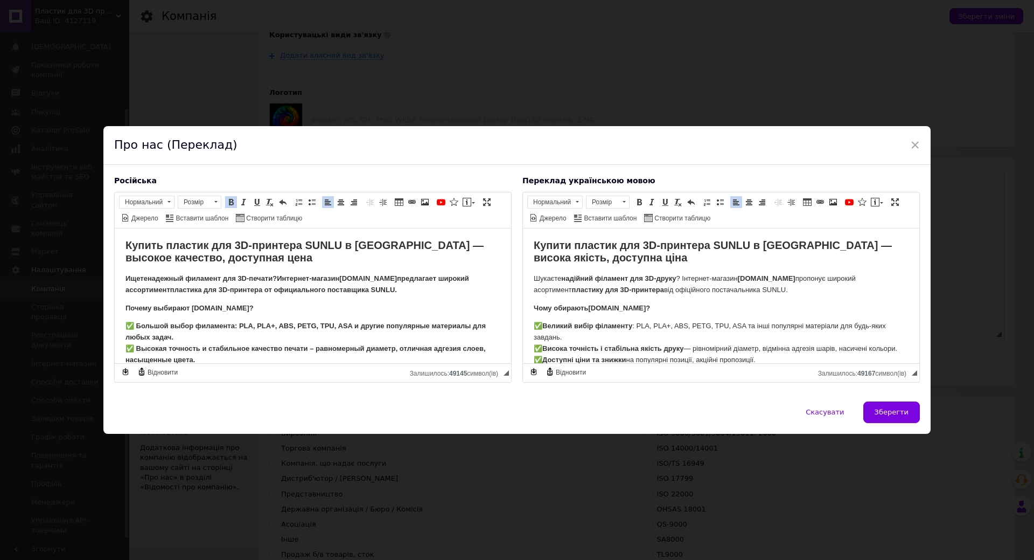
click at [274, 289] on strong "от официального поставщика SUNLU." at bounding box center [331, 289] width 133 height 8
click at [235, 199] on span at bounding box center [231, 202] width 9 height 9
click at [309, 293] on strong "пластика для 3D-принтера от официального поставщика SUNLU." at bounding box center [300, 289] width 260 height 8
click at [272, 288] on strong "пластика для 3D-принтера от официального поставщика SUNLU." at bounding box center [300, 289] width 260 height 8
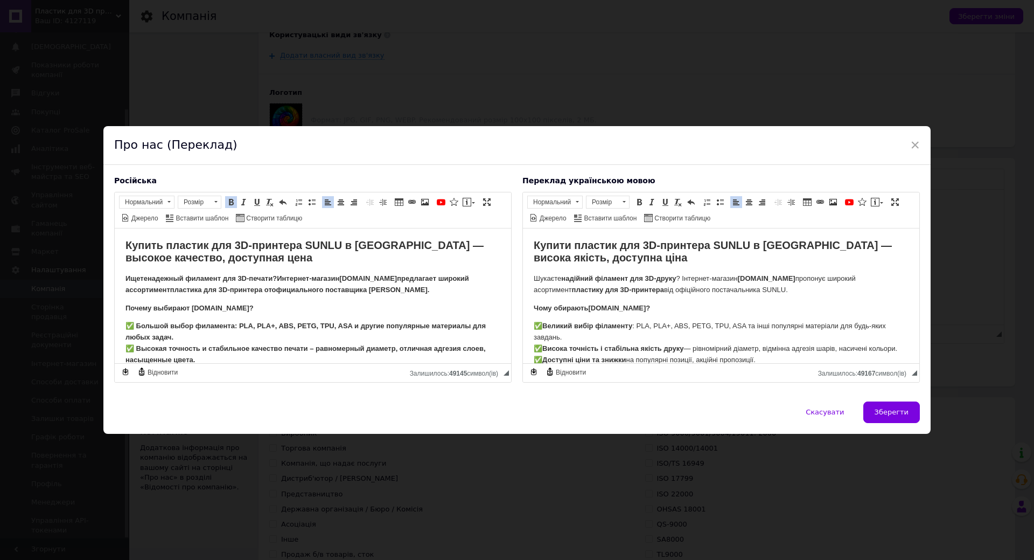
click at [275, 288] on strong "пластика для 3D-принтера от официального поставщика SUNLU." at bounding box center [300, 289] width 260 height 8
click at [149, 222] on span "Джерело" at bounding box center [144, 218] width 29 height 9
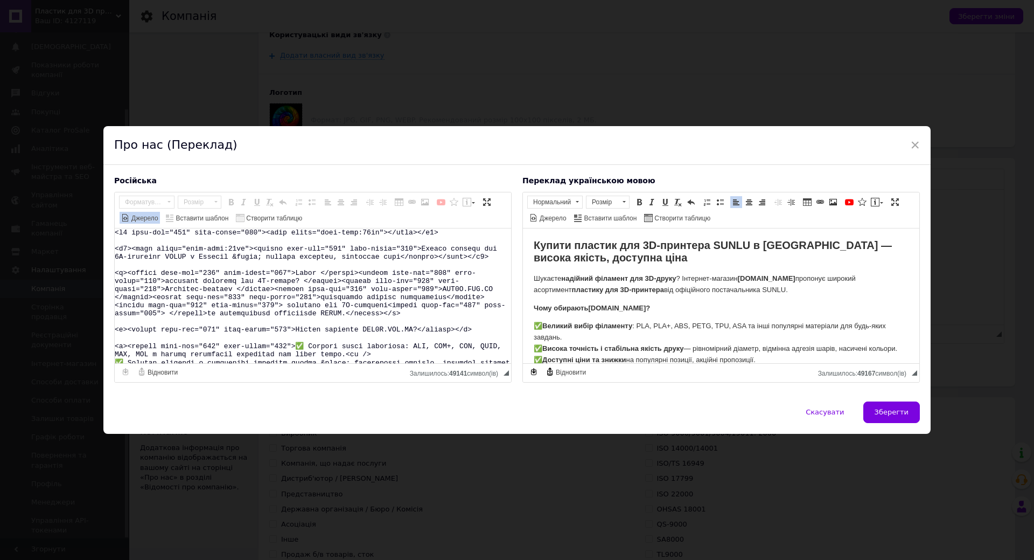
click at [210, 294] on textarea "Редактор, BDD3A7FD-417D-443F-8DC1-1EC18BD01734" at bounding box center [313, 295] width 396 height 135
drag, startPoint x: 141, startPoint y: 219, endPoint x: 142, endPoint y: 225, distance: 6.1
click at [141, 219] on span "Джерело" at bounding box center [144, 218] width 29 height 9
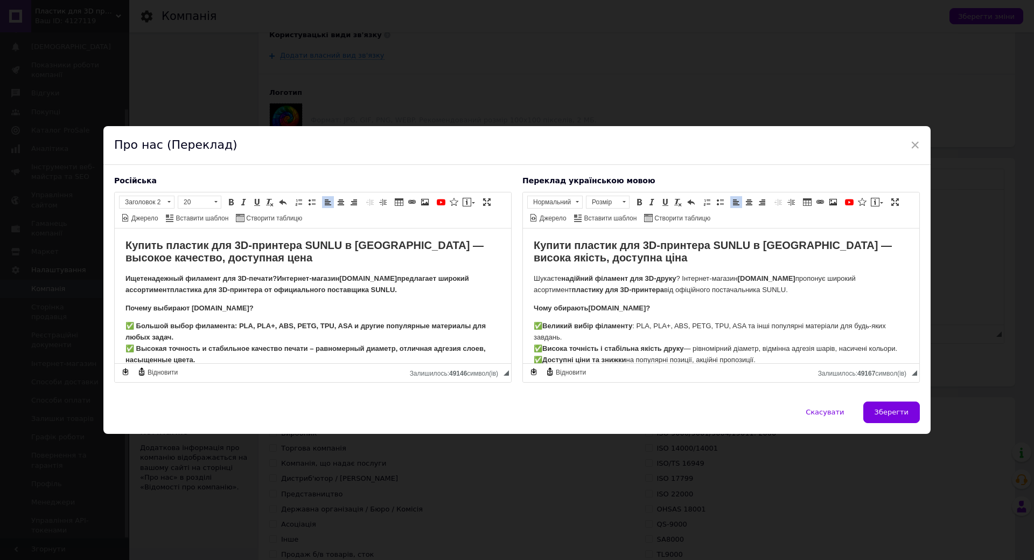
click at [157, 276] on strong "надежный филамент для 3D-печати?" at bounding box center [212, 278] width 129 height 8
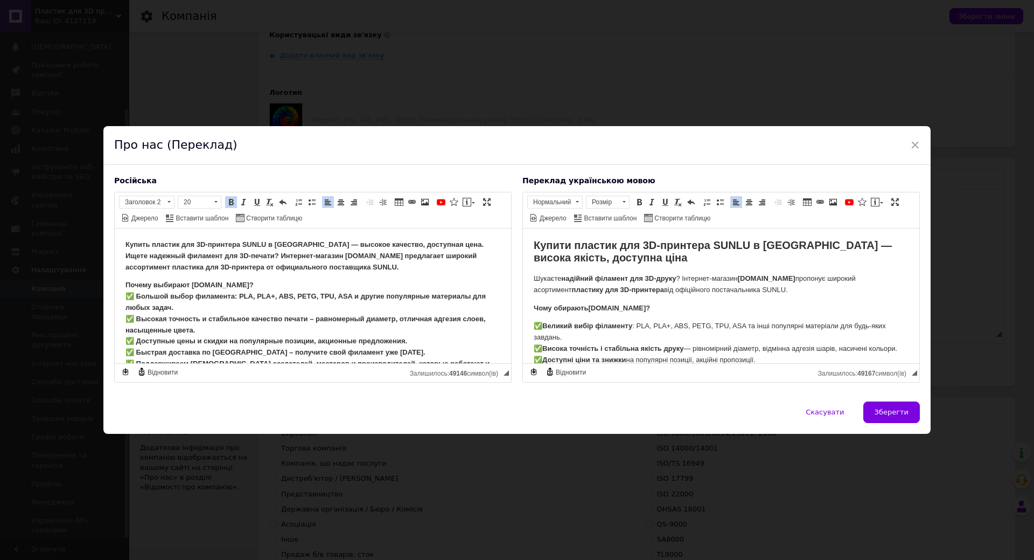
scroll to position [45, 0]
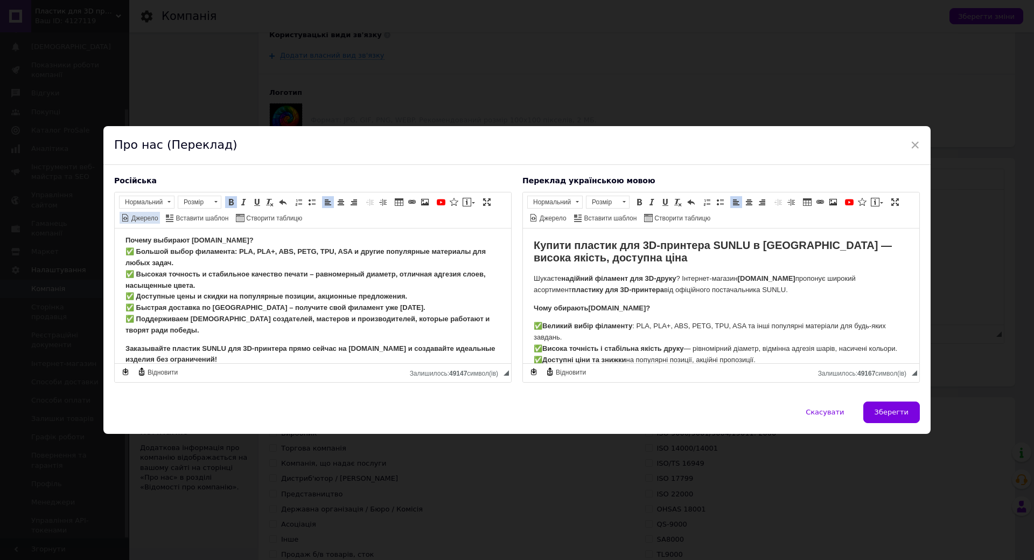
click at [145, 217] on span "Джерело" at bounding box center [144, 218] width 29 height 9
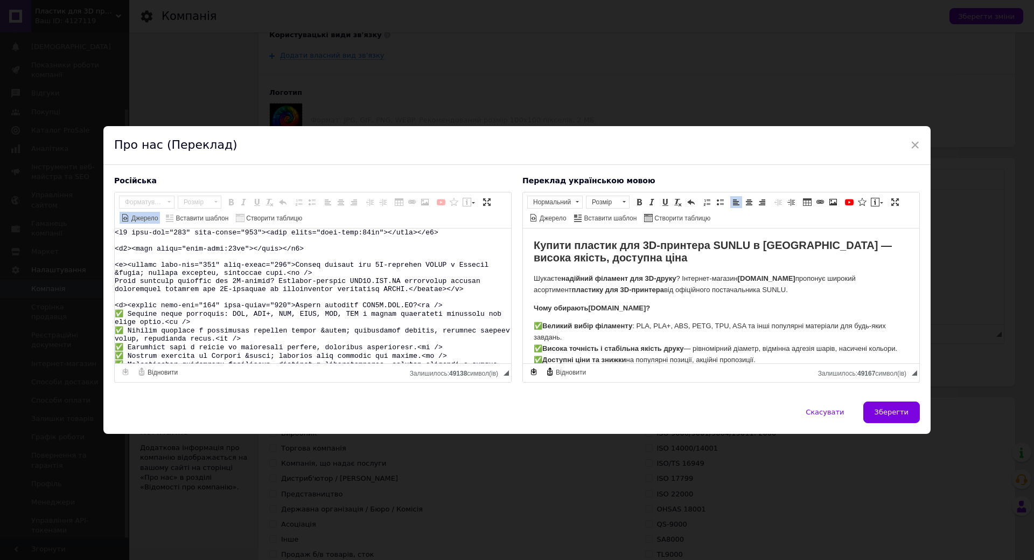
click at [145, 217] on span "Джерело" at bounding box center [144, 218] width 29 height 9
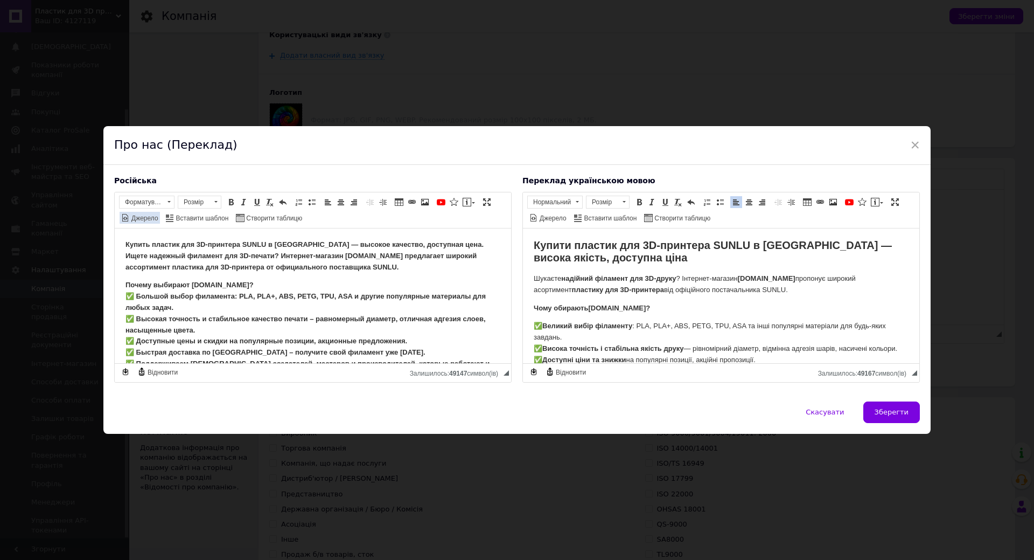
scroll to position [0, 0]
click at [145, 217] on span "Джерело" at bounding box center [144, 218] width 29 height 9
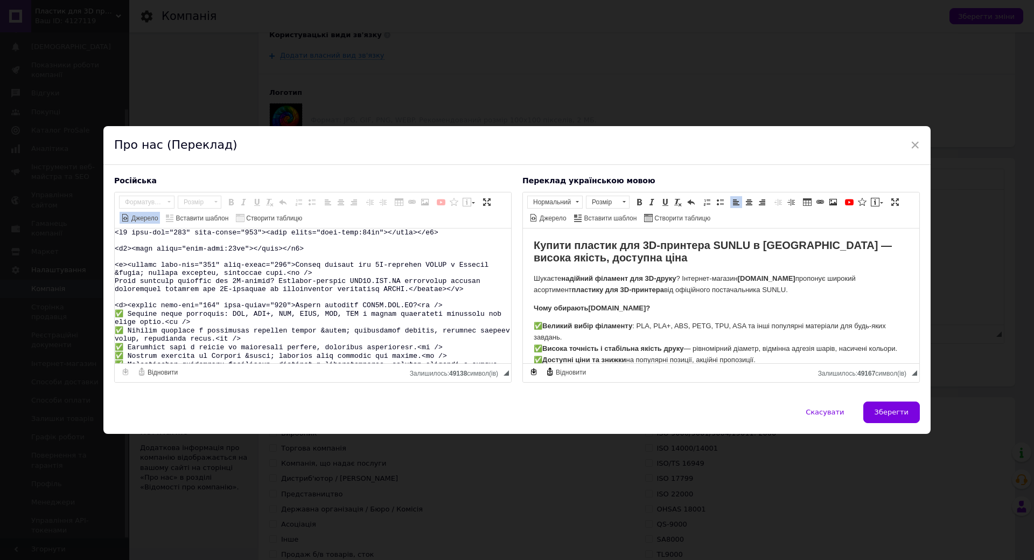
drag, startPoint x: 294, startPoint y: 302, endPoint x: 129, endPoint y: 302, distance: 164.8
click at [129, 302] on textarea "Редактор, BDD3A7FD-417D-443F-8DC1-1EC18BD01734" at bounding box center [313, 295] width 396 height 135
drag, startPoint x: 295, startPoint y: 264, endPoint x: 127, endPoint y: 261, distance: 167.6
click at [127, 261] on textarea "Редактор, BDD3A7FD-417D-443F-8DC1-1EC18BD01734" at bounding box center [313, 295] width 396 height 135
drag, startPoint x: 128, startPoint y: 233, endPoint x: 259, endPoint y: 234, distance: 130.9
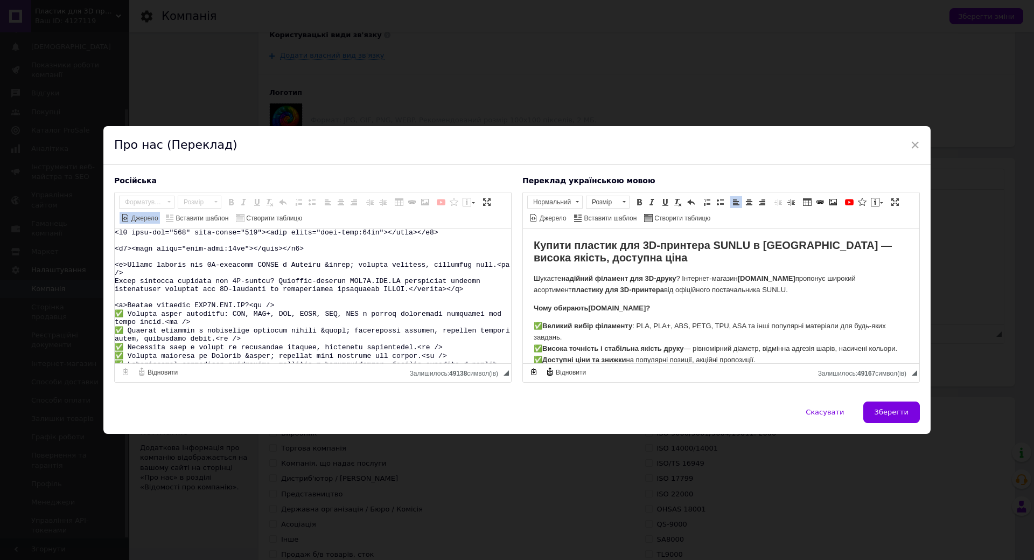
click at [259, 234] on textarea "Редактор, BDD3A7FD-417D-443F-8DC1-1EC18BD01734" at bounding box center [313, 295] width 396 height 135
click at [308, 245] on textarea "Редактор, BDD3A7FD-417D-443F-8DC1-1EC18BD01734" at bounding box center [313, 295] width 396 height 135
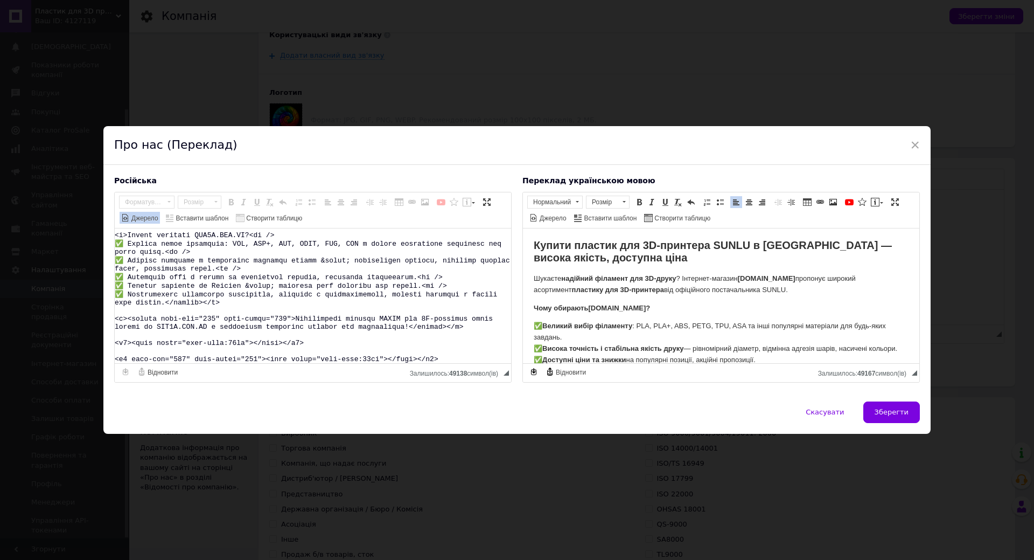
drag, startPoint x: 127, startPoint y: 307, endPoint x: 291, endPoint y: 309, distance: 164.3
click at [291, 309] on textarea "Редактор, BDD3A7FD-417D-443F-8DC1-1EC18BD01734" at bounding box center [313, 295] width 396 height 135
drag, startPoint x: 133, startPoint y: 336, endPoint x: 253, endPoint y: 338, distance: 120.2
click at [253, 338] on textarea "Редактор, BDD3A7FD-417D-443F-8DC1-1EC18BD01734" at bounding box center [313, 295] width 396 height 135
drag, startPoint x: 131, startPoint y: 351, endPoint x: 253, endPoint y: 349, distance: 121.8
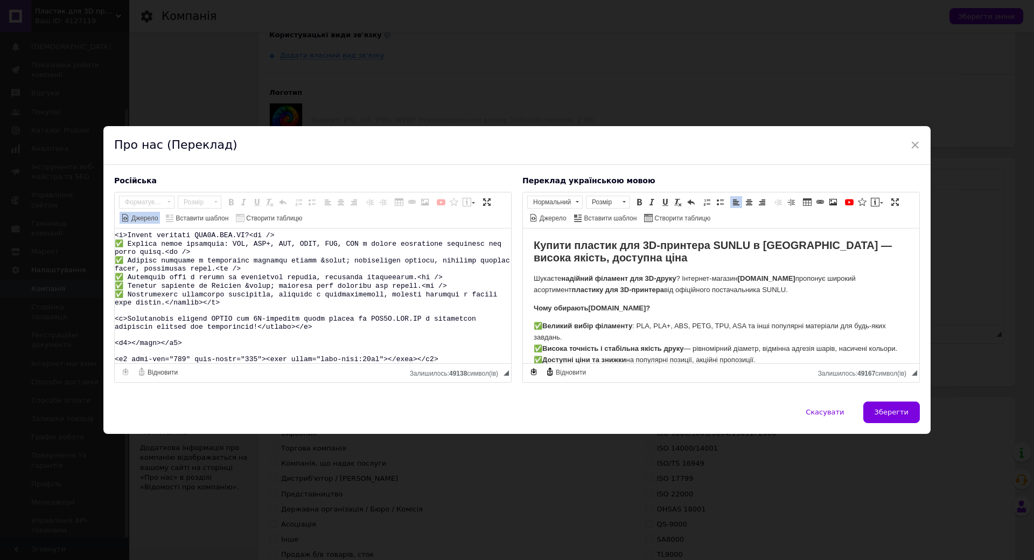
click at [253, 349] on textarea "Редактор, BDD3A7FD-417D-443F-8DC1-1EC18BD01734" at bounding box center [313, 295] width 396 height 135
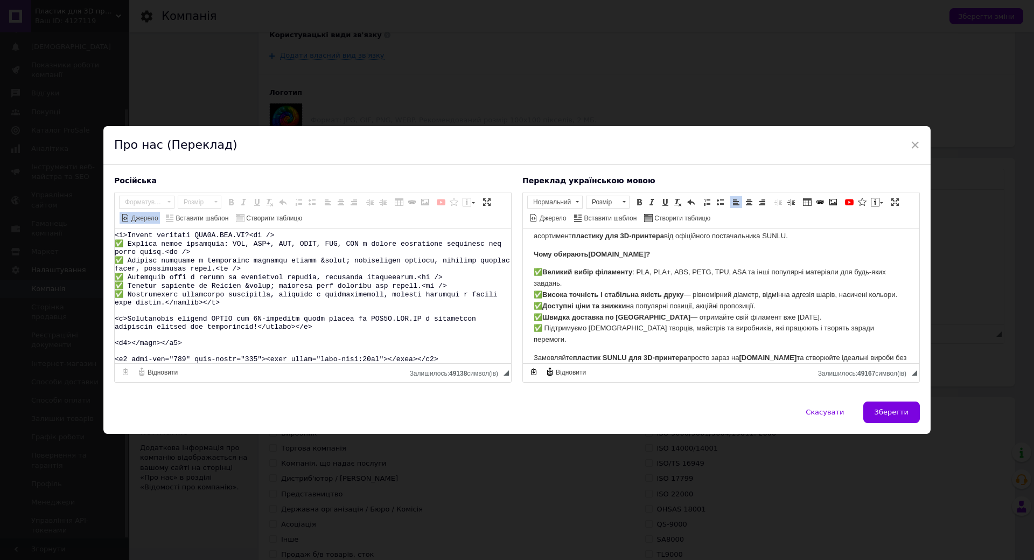
scroll to position [76, 0]
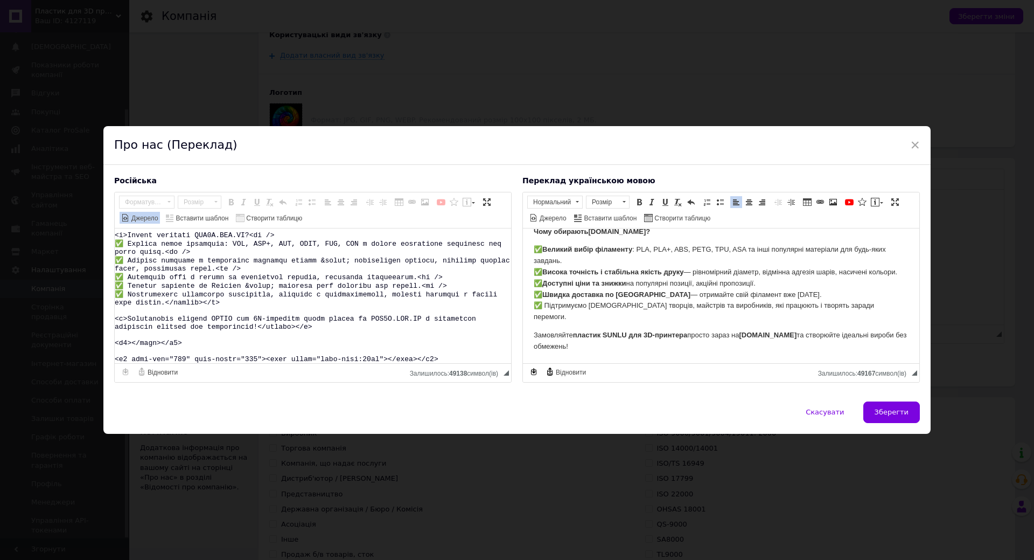
drag, startPoint x: 114, startPoint y: 335, endPoint x: 482, endPoint y: 365, distance: 369.2
click at [482, 365] on div "Панель інструментів редактора Форматування Форматування Розмір Розмір Жирний Сп…" at bounding box center [313, 287] width 396 height 190
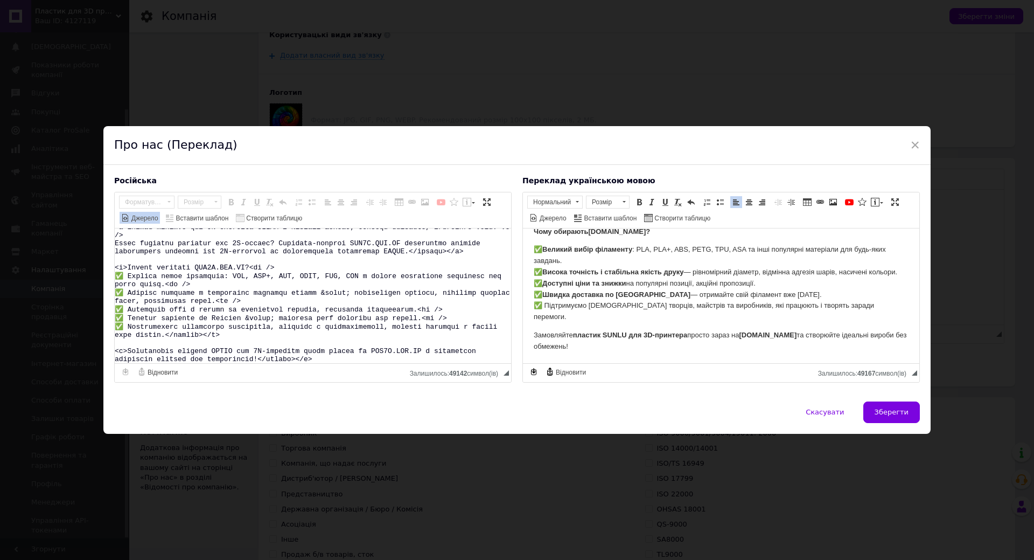
type textarea "<l9><ipsu dolor="sita-cons:19ad"></elit></s4> <d5><eius tempo="inci-utla:06et">…"
click at [131, 219] on span "Джерело" at bounding box center [144, 218] width 29 height 9
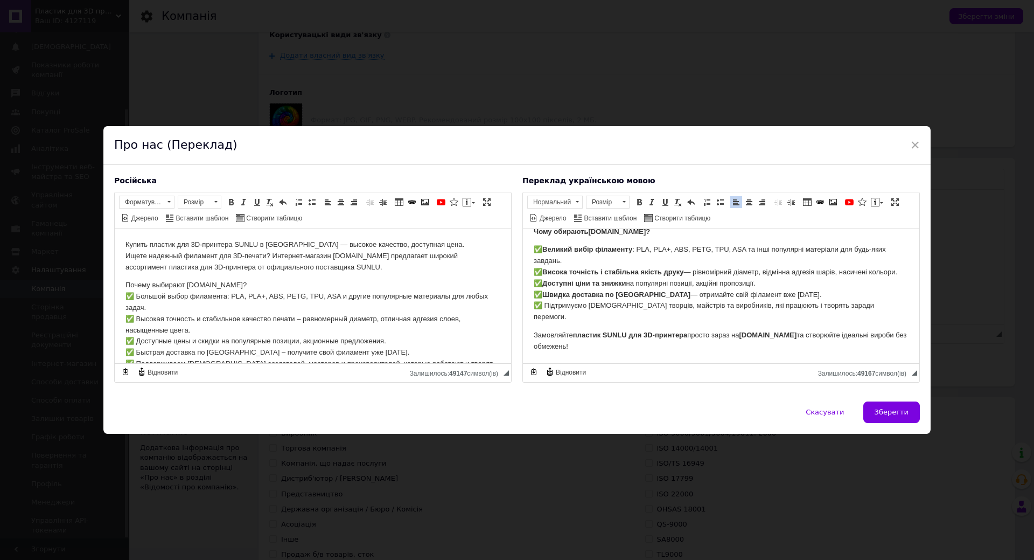
scroll to position [0, 0]
drag, startPoint x: 164, startPoint y: 245, endPoint x: 215, endPoint y: 247, distance: 51.8
click at [165, 245] on p "Купить пластик для 3D-принтера SUNLU в [GEOGRAPHIC_DATA] — высокое качество, до…" at bounding box center [313, 255] width 375 height 33
click at [450, 244] on p "Купить пластик для 3D-принтера SUNLU в [GEOGRAPHIC_DATA] — высокое качество, до…" at bounding box center [313, 255] width 375 height 33
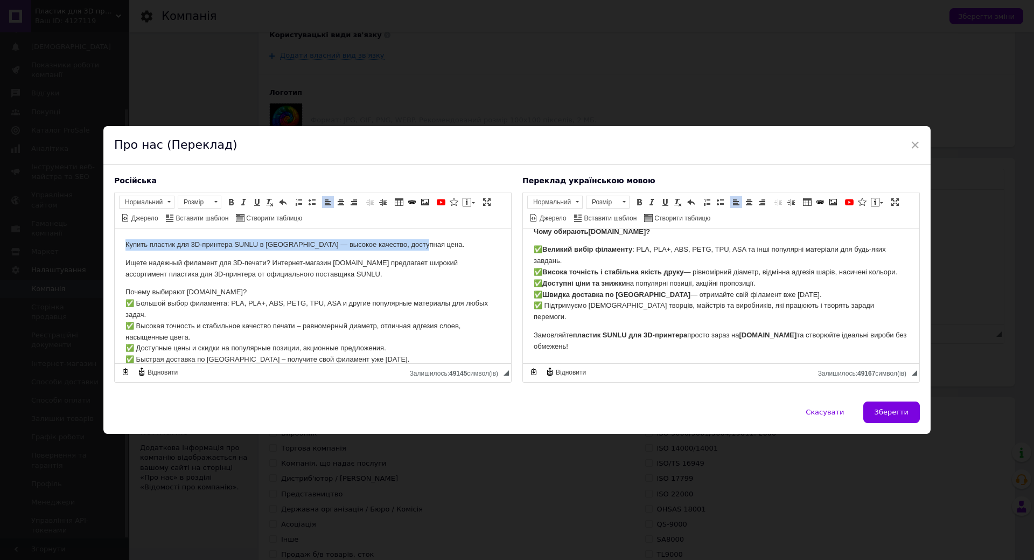
drag, startPoint x: 423, startPoint y: 246, endPoint x: 79, endPoint y: 238, distance: 344.9
click at [115, 238] on html "Купить пластик для 3D-принтера SUNLU в [GEOGRAPHIC_DATA] — высокое качество, до…" at bounding box center [313, 327] width 396 height 199
click at [225, 202] on link "Жирний Сполучення клавіш Ctrl+B" at bounding box center [231, 202] width 12 height 12
click at [154, 206] on span "Нормальний" at bounding box center [142, 202] width 44 height 12
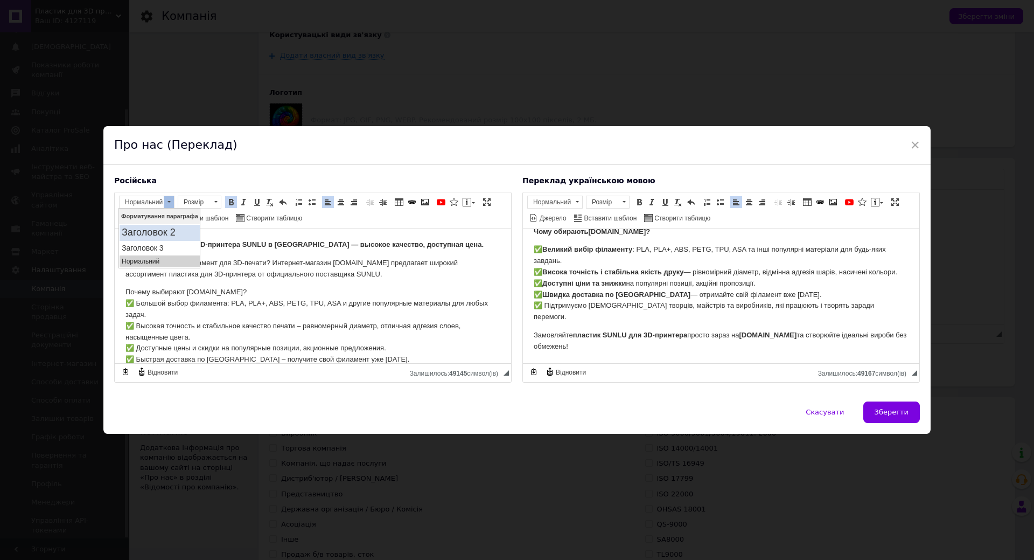
click at [156, 226] on h2 "Заголовок 2" at bounding box center [160, 232] width 76 height 12
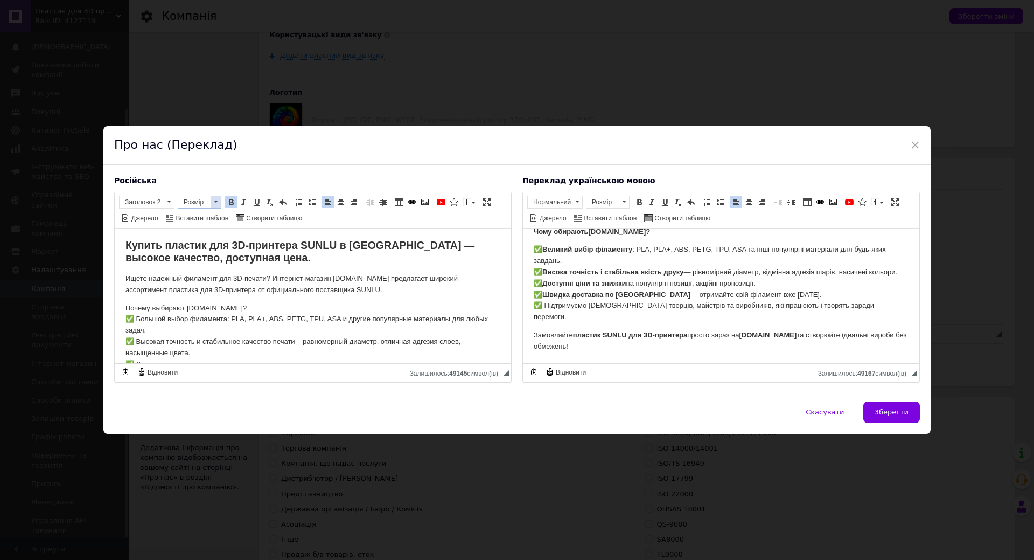
click at [194, 202] on span "Розмір" at bounding box center [194, 202] width 32 height 12
click at [212, 259] on link "20" at bounding box center [210, 261] width 64 height 17
click at [281, 258] on h2 "Купить пластик для 3D-принтера SUNLU в [GEOGRAPHIC_DATA] — высокое качество, до…" at bounding box center [313, 251] width 375 height 25
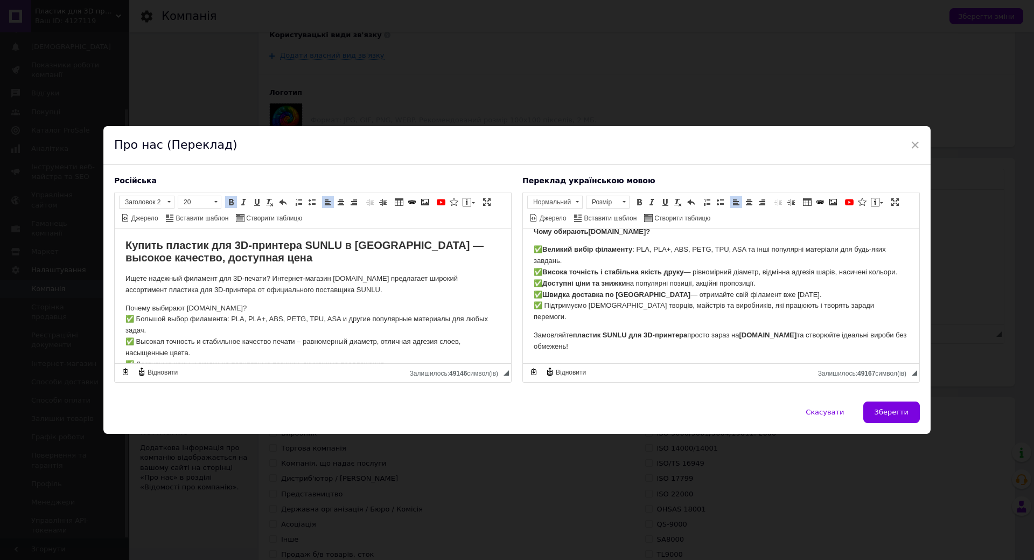
click at [265, 310] on p "Почему выбирают [DOMAIN_NAME]? ✅ Большой выбор филамента: PLA, PLA+, ABS, PETG,…" at bounding box center [313, 352] width 375 height 101
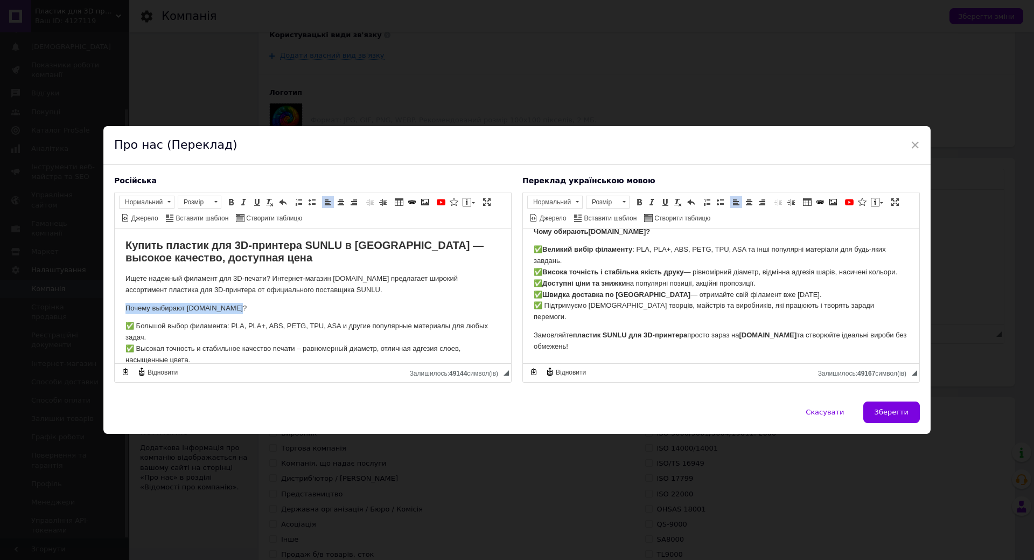
drag, startPoint x: 238, startPoint y: 307, endPoint x: 93, endPoint y: 311, distance: 145.0
click at [115, 311] on html "Купить пластик для 3D-принтера SUNLU в [GEOGRAPHIC_DATA] — высокое качество, до…" at bounding box center [313, 339] width 396 height 222
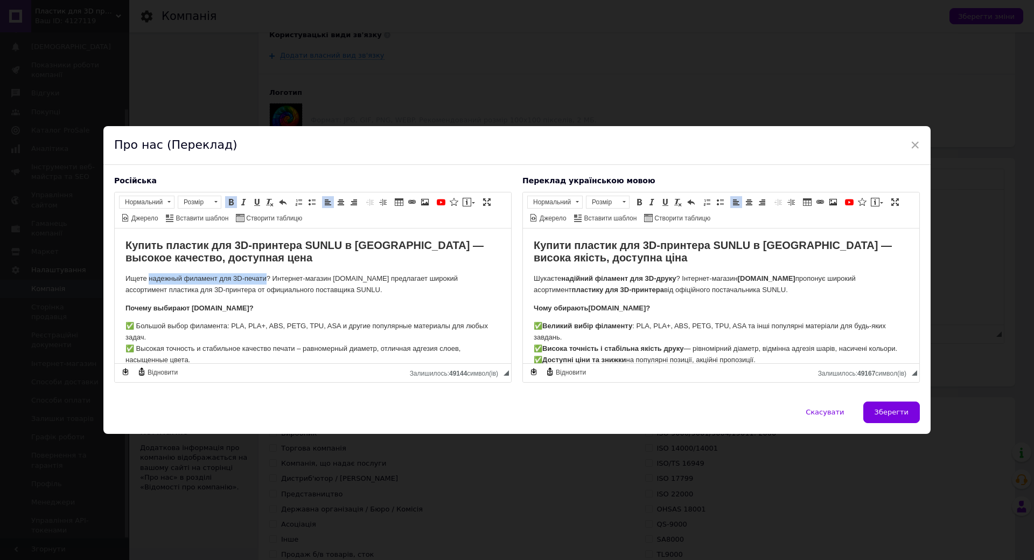
drag, startPoint x: 149, startPoint y: 275, endPoint x: 265, endPoint y: 279, distance: 115.9
click at [265, 279] on p "Ищете надежный филамент для 3D-печати? Интернет-магазин [DOMAIN_NAME] предлагае…" at bounding box center [313, 284] width 375 height 23
click at [319, 281] on p "Ищете надежный филамент для 3D-печати ? Интернет-магазин [DOMAIN_NAME] предлага…" at bounding box center [313, 284] width 375 height 23
drag, startPoint x: 339, startPoint y: 280, endPoint x: 394, endPoint y: 276, distance: 54.5
click at [394, 276] on p "Ищете надежный филамент для 3D-печати ? Интернет-магазин [DOMAIN_NAME] предлага…" at bounding box center [313, 284] width 375 height 23
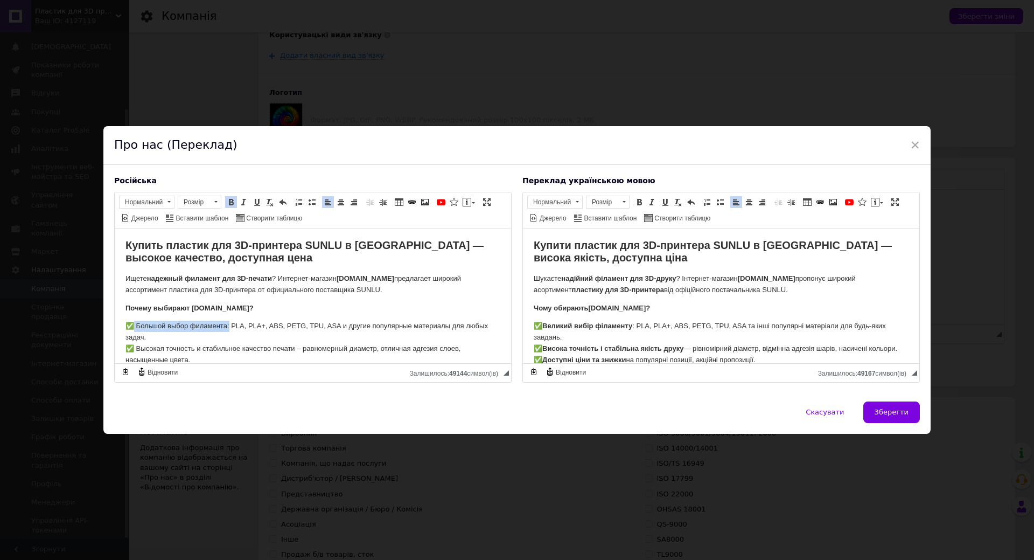
drag, startPoint x: 165, startPoint y: 326, endPoint x: 136, endPoint y: 324, distance: 29.7
click at [136, 324] on p "✅ Большой выбор филамента: PLA, PLA+, ABS, PETG, TPU, ASA и другие популярные м…" at bounding box center [313, 364] width 375 height 89
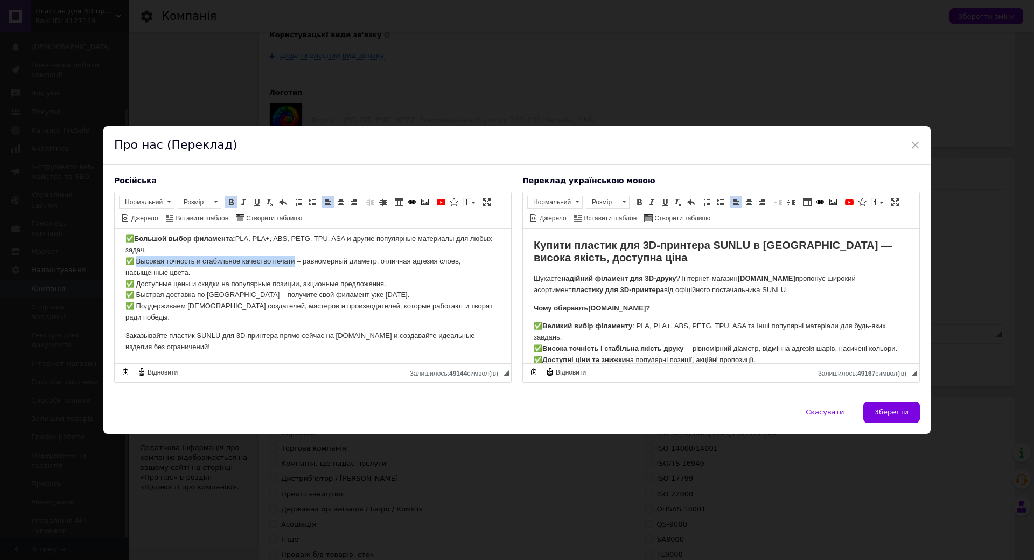
drag, startPoint x: 137, startPoint y: 260, endPoint x: 296, endPoint y: 259, distance: 158.4
click at [296, 259] on p "✅ Большой выбор филамента: PLA, PLA+, ABS, PETG, TPU, ASA и другие популярные м…" at bounding box center [313, 277] width 375 height 89
drag, startPoint x: 137, startPoint y: 284, endPoint x: 291, endPoint y: 284, distance: 154.1
click at [291, 284] on p "✅ Большой выбор филамента: PLA, PLA+, ABS, PETG, TPU, ASA и другие популярные м…" at bounding box center [313, 277] width 375 height 89
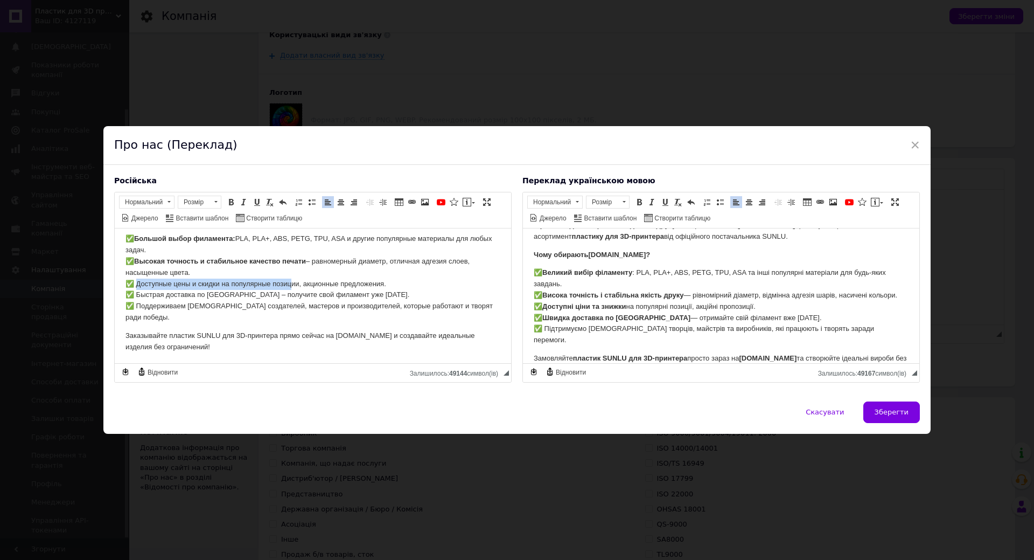
scroll to position [76, 0]
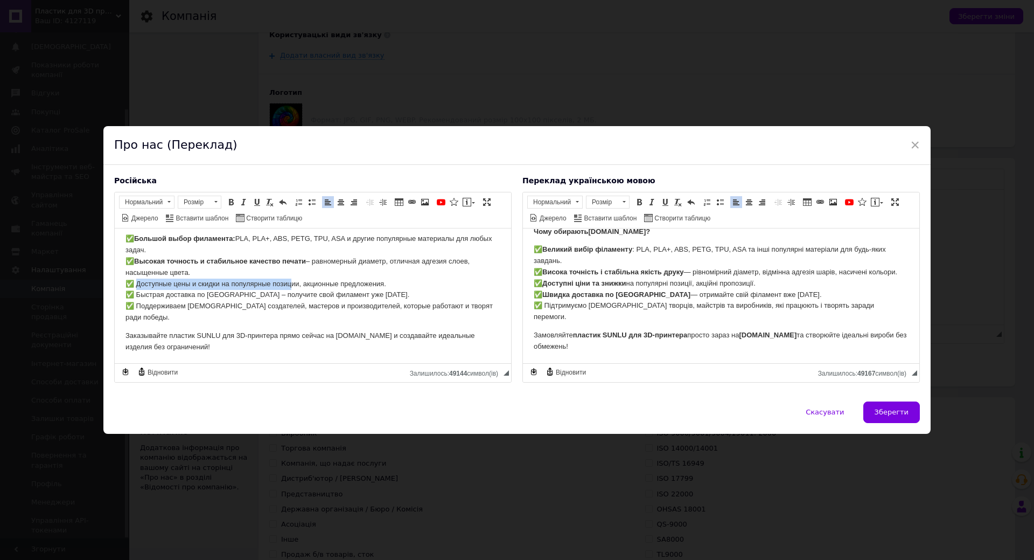
click at [232, 282] on p "✅ Большой выбор филамента: PLA, PLA+, ABS, PETG, TPU, ASA и другие популярные м…" at bounding box center [313, 277] width 375 height 89
drag, startPoint x: 220, startPoint y: 282, endPoint x: 135, endPoint y: 280, distance: 84.6
click at [135, 280] on p "✅ Большой выбор филамента: PLA, PLA+, ABS, PETG, TPU, ASA и другие популярные м…" at bounding box center [313, 277] width 375 height 89
drag, startPoint x: 137, startPoint y: 291, endPoint x: 234, endPoint y: 291, distance: 97.5
click at [234, 291] on p "✅ Большой выбор филамента: PLA, PLA+, ABS, PETG, TPU, ASA и другие популярные м…" at bounding box center [313, 277] width 375 height 89
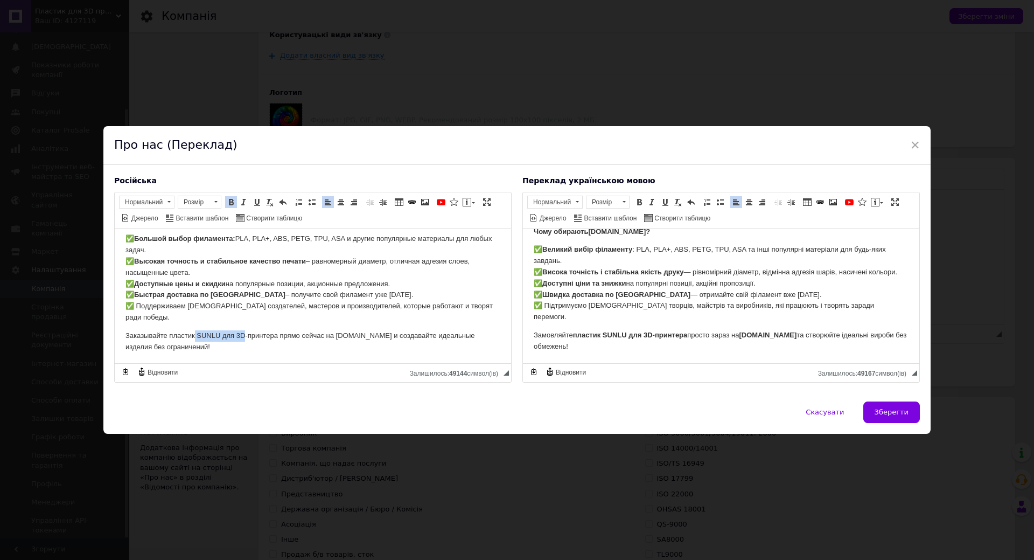
drag, startPoint x: 194, startPoint y: 335, endPoint x: 246, endPoint y: 333, distance: 51.7
click at [246, 333] on p "Заказывайте пластик SUNLU для 3D-принтера прямо сейчас на [DOMAIN_NAME] и созда…" at bounding box center [313, 341] width 375 height 23
drag, startPoint x: 170, startPoint y: 333, endPoint x: 277, endPoint y: 338, distance: 106.8
click at [277, 338] on p "Заказывайте пластик SUNLU для 3D-принтера прямо сейчас на [DOMAIN_NAME] и созда…" at bounding box center [313, 341] width 375 height 23
click at [353, 331] on p "Заказывайте пластик SUNLU для 3D-принтера прямо сейчас на [DOMAIN_NAME] и созда…" at bounding box center [313, 341] width 375 height 23
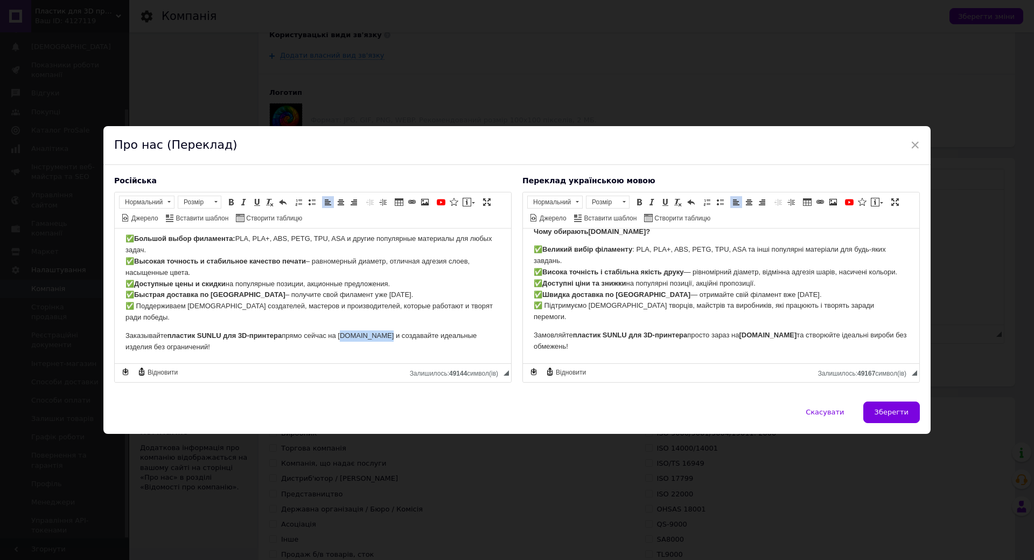
drag, startPoint x: 342, startPoint y: 335, endPoint x: 395, endPoint y: 333, distance: 53.4
click at [395, 333] on p "Заказывайте пластик SUNLU для 3D-принтера прямо сейчас на [DOMAIN_NAME] и созда…" at bounding box center [313, 341] width 375 height 23
click at [406, 337] on p "Заказывайте пластик SUNLU для 3D-принтера прямо сейчас на [DOMAIN_NAME] и созда…" at bounding box center [313, 341] width 375 height 23
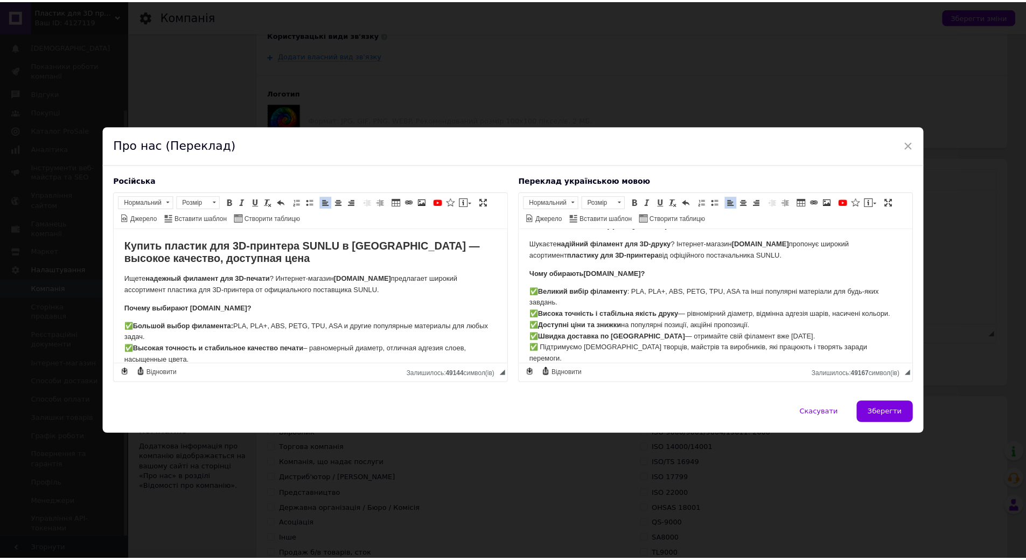
scroll to position [0, 0]
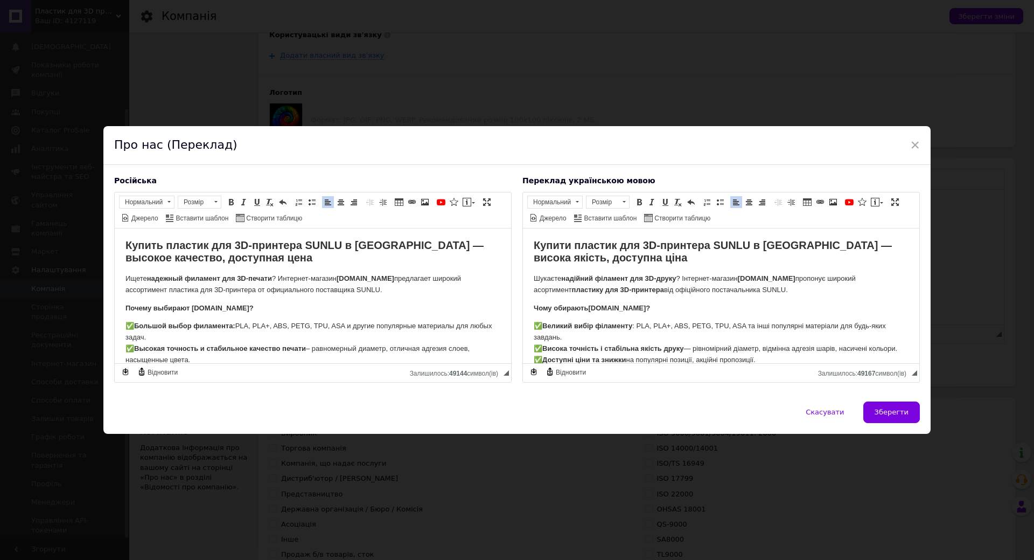
drag, startPoint x: 890, startPoint y: 414, endPoint x: 885, endPoint y: 415, distance: 5.4
click at [890, 414] on span "Зберегти" at bounding box center [892, 412] width 34 height 8
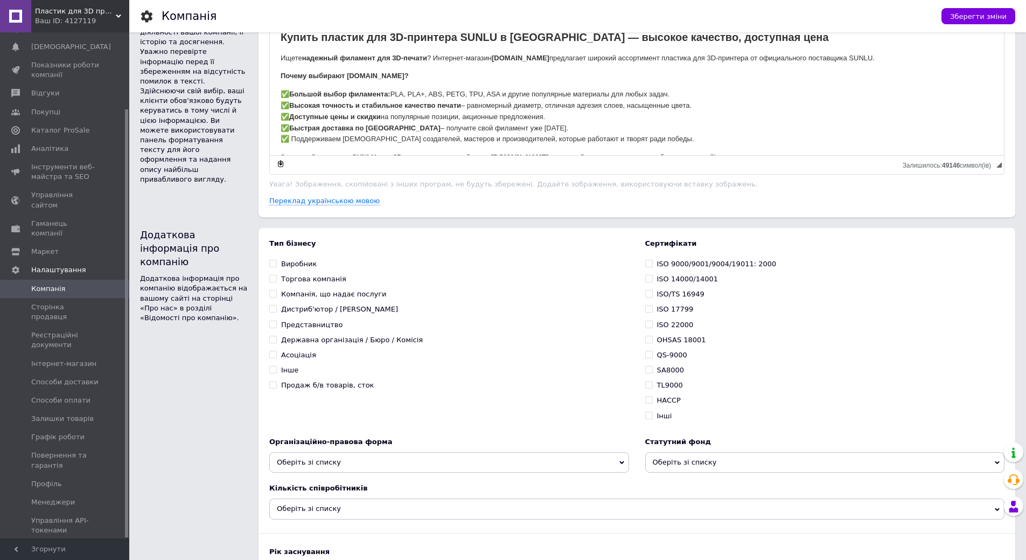
scroll to position [718, 0]
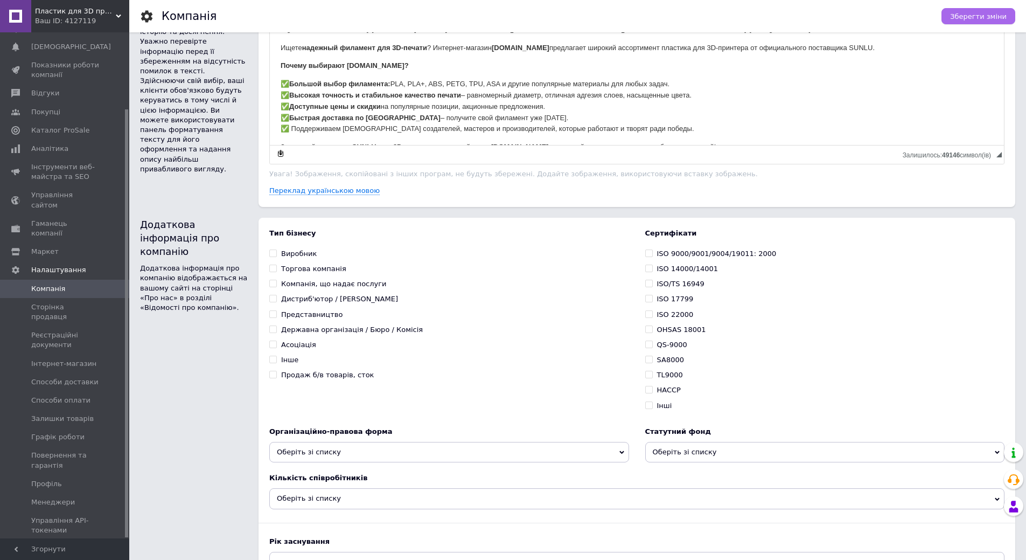
click at [970, 23] on button "Зберегти зміни" at bounding box center [979, 16] width 74 height 16
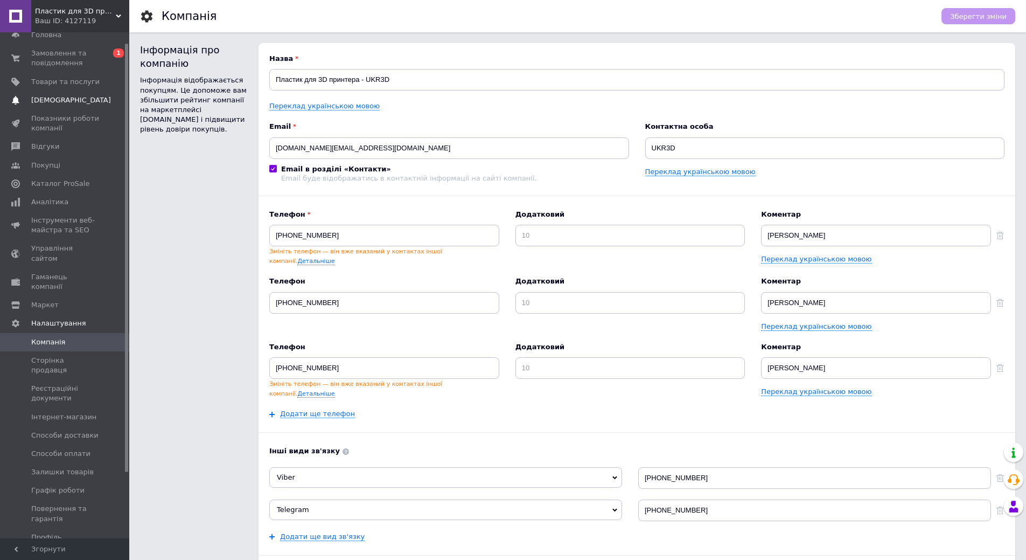
scroll to position [0, 0]
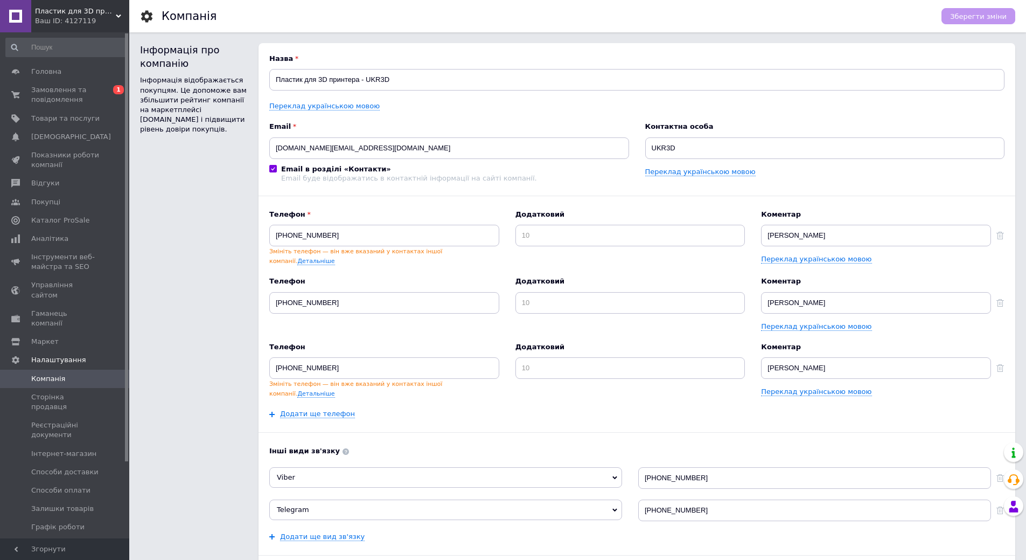
click at [93, 15] on span "Пластик для 3D принтера - UKR3D" at bounding box center [75, 11] width 81 height 10
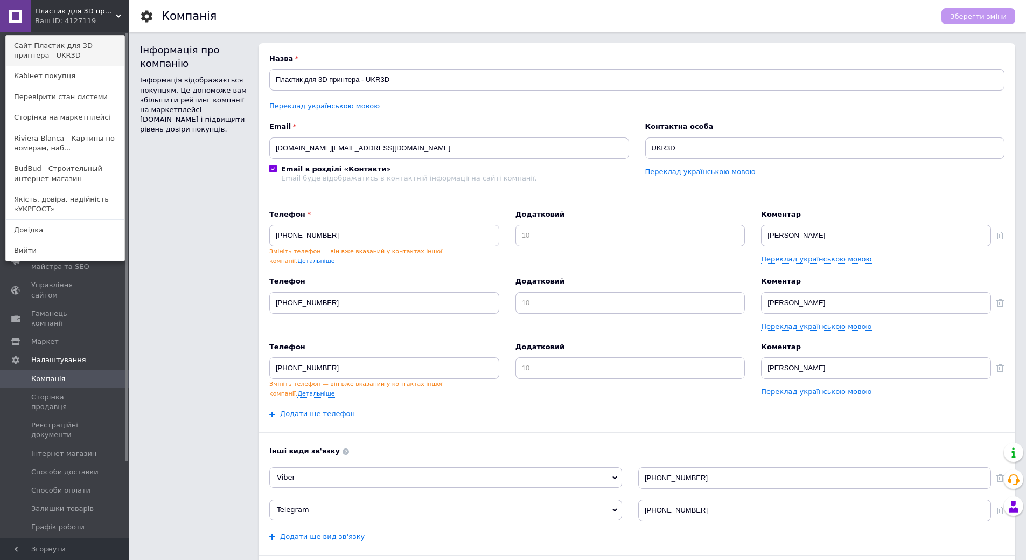
click at [82, 53] on link "Сайт Пластик для 3D принтера - UKR3D" at bounding box center [65, 51] width 119 height 30
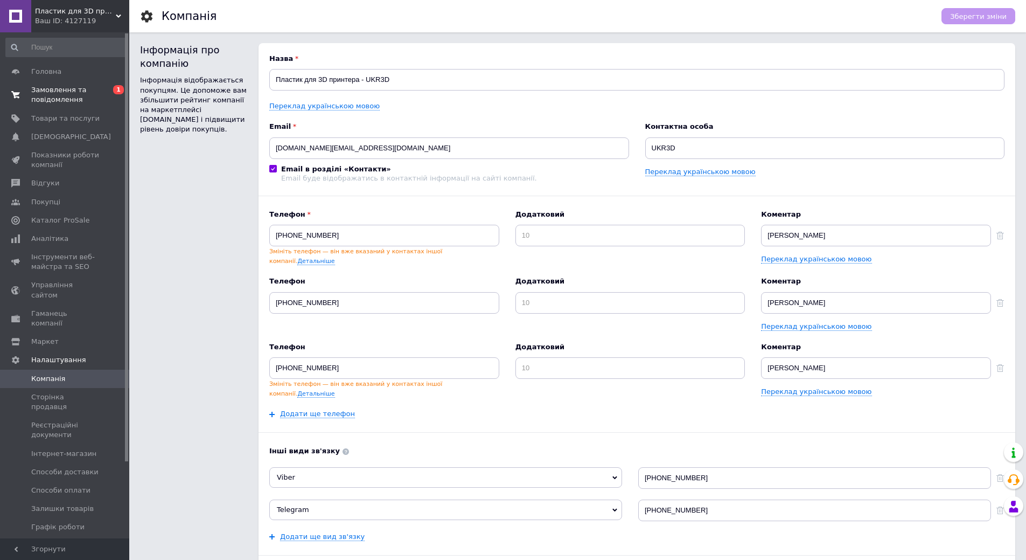
click at [103, 91] on span "0 1" at bounding box center [115, 94] width 30 height 19
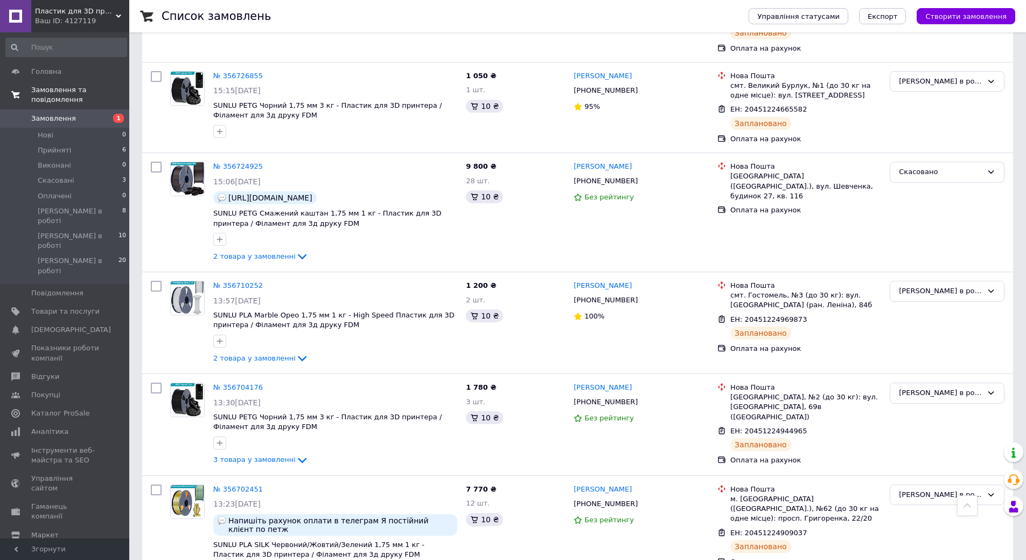
scroll to position [1347, 0]
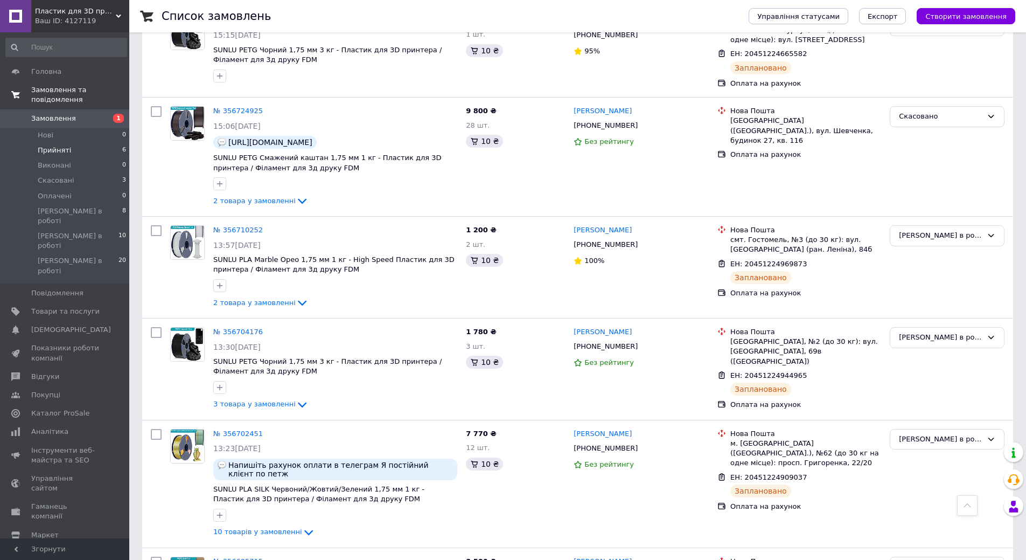
click at [95, 143] on li "Прийняті 6" at bounding box center [66, 150] width 133 height 15
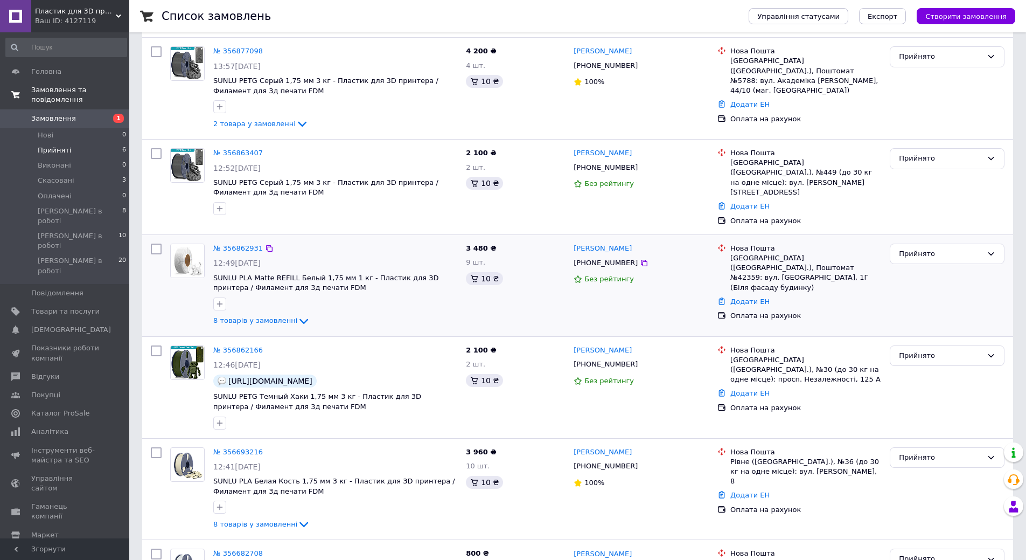
scroll to position [200, 0]
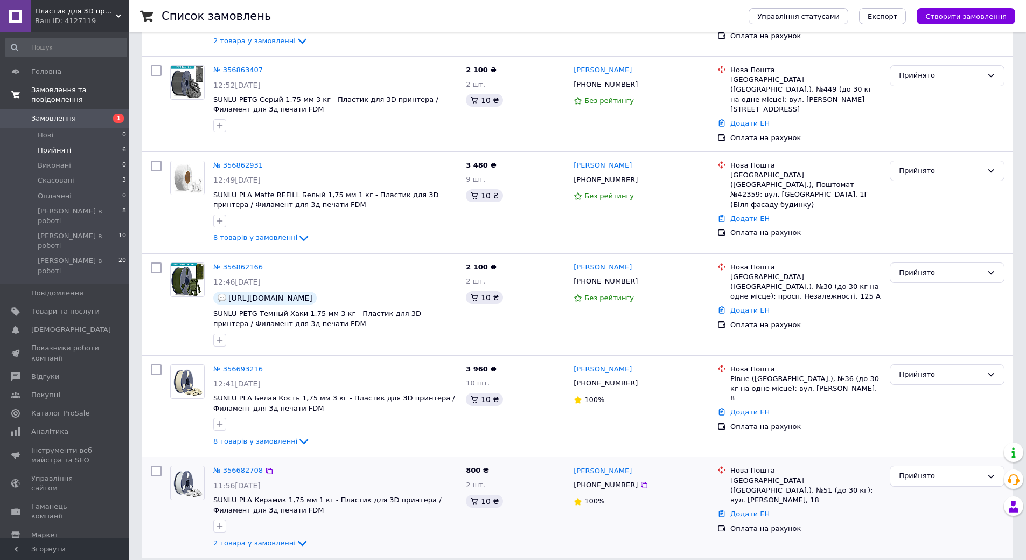
click at [409, 517] on div at bounding box center [335, 525] width 248 height 17
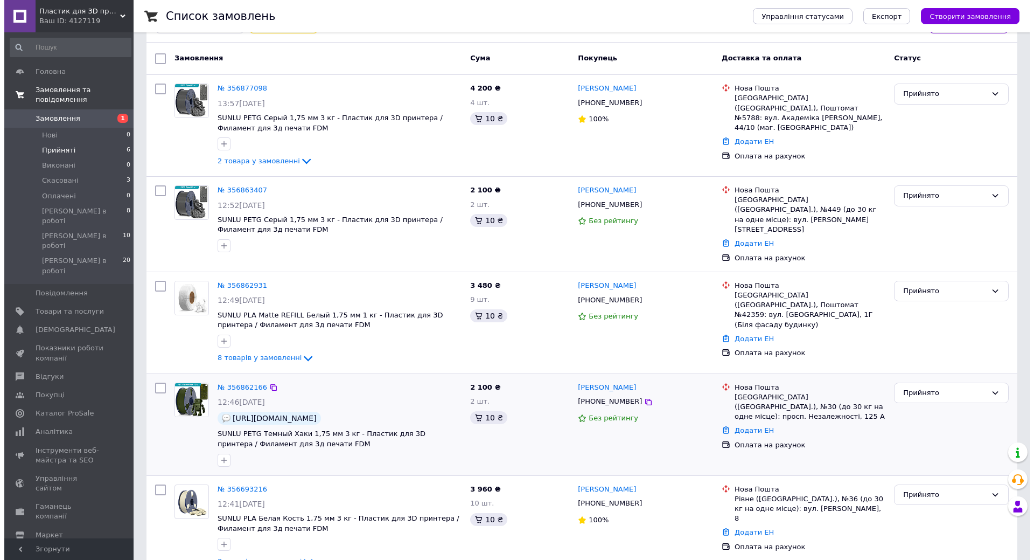
scroll to position [0, 0]
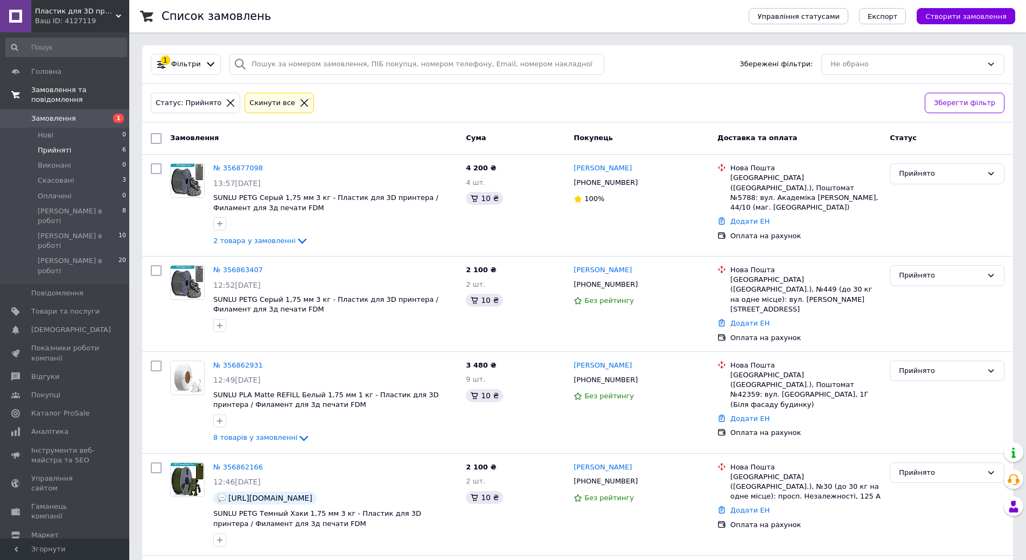
click at [63, 109] on link "Замовлення 1" at bounding box center [66, 118] width 133 height 18
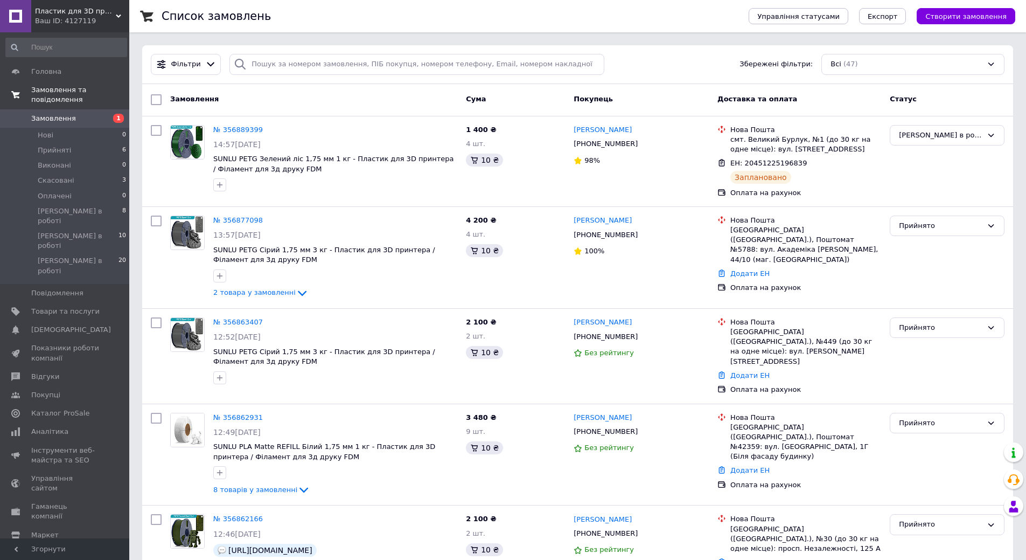
click at [94, 114] on span "Замовлення" at bounding box center [65, 119] width 68 height 10
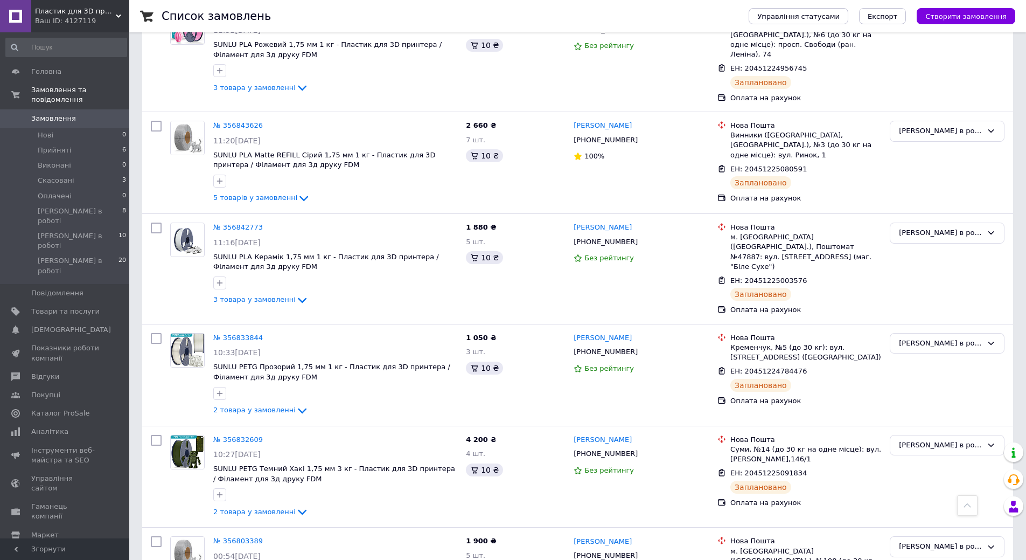
scroll to position [629, 0]
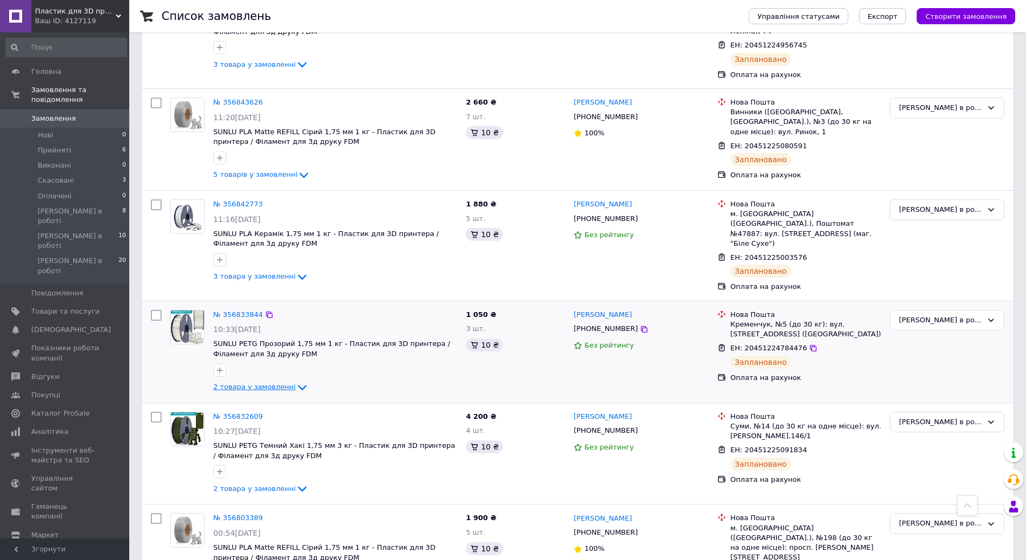
click at [296, 381] on icon at bounding box center [302, 387] width 13 height 13
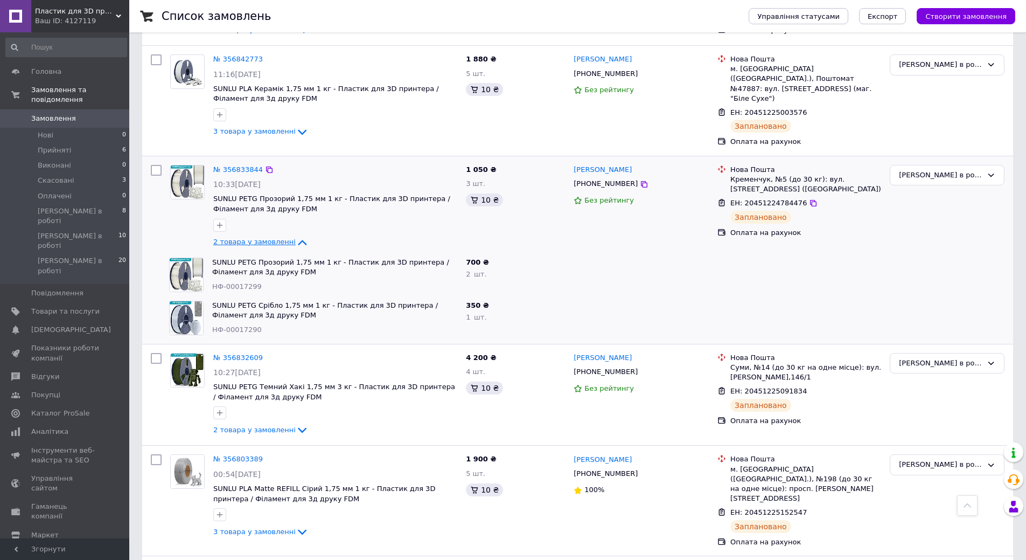
scroll to position [808, 0]
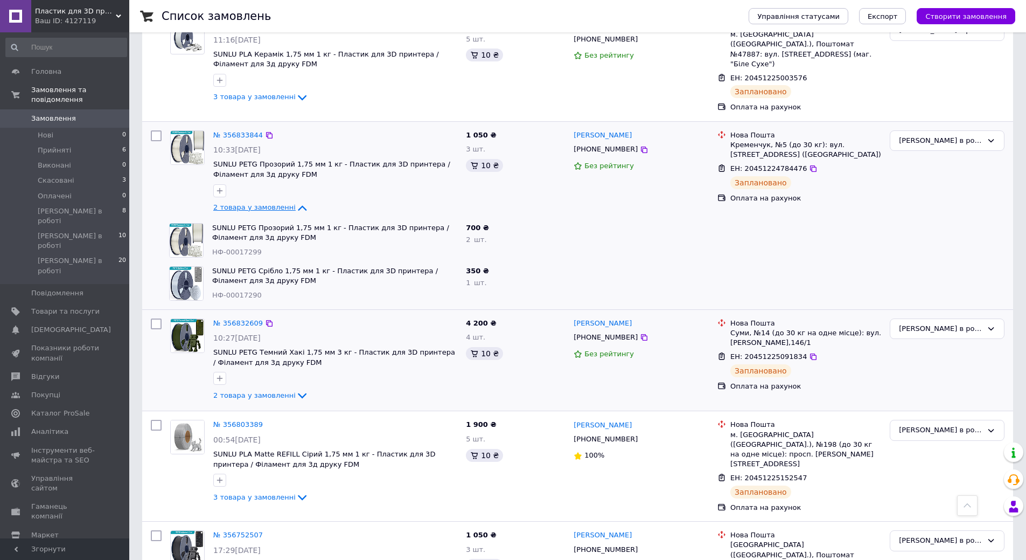
click at [266, 374] on div "№ 356832609 10:27, 12.08.2025 SUNLU PETG Темний Хакі 1,75 мм 3 кг - Пластик для…" at bounding box center [335, 360] width 253 height 93
click at [266, 391] on span "2 товара у замовленні" at bounding box center [254, 395] width 82 height 8
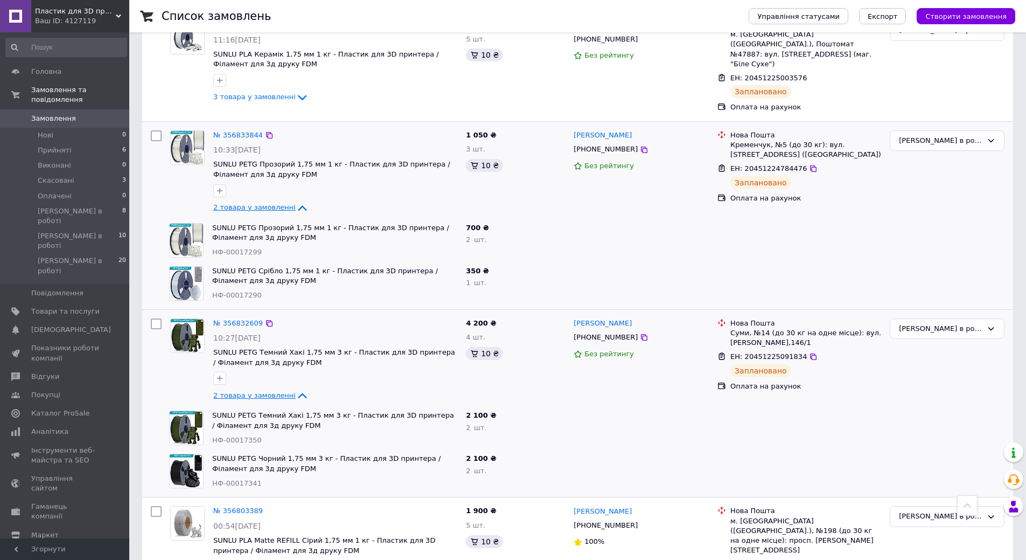
click at [266, 391] on span "2 товара у замовленні" at bounding box center [254, 395] width 82 height 8
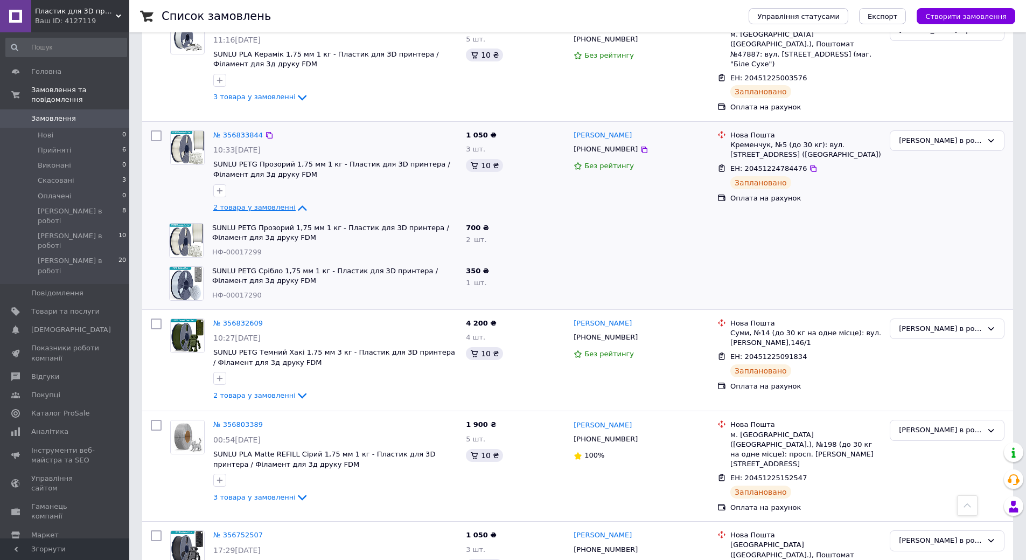
click at [102, 20] on div "Ваш ID: 4127119" at bounding box center [82, 21] width 94 height 10
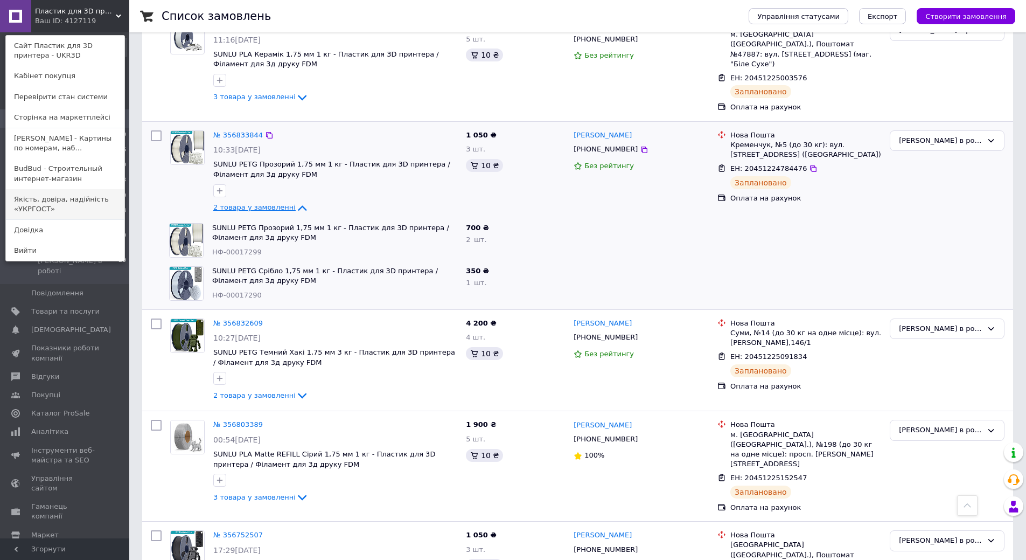
click at [60, 211] on link "Якість, довіра, надійність «УКРГОСТ»" at bounding box center [65, 204] width 119 height 30
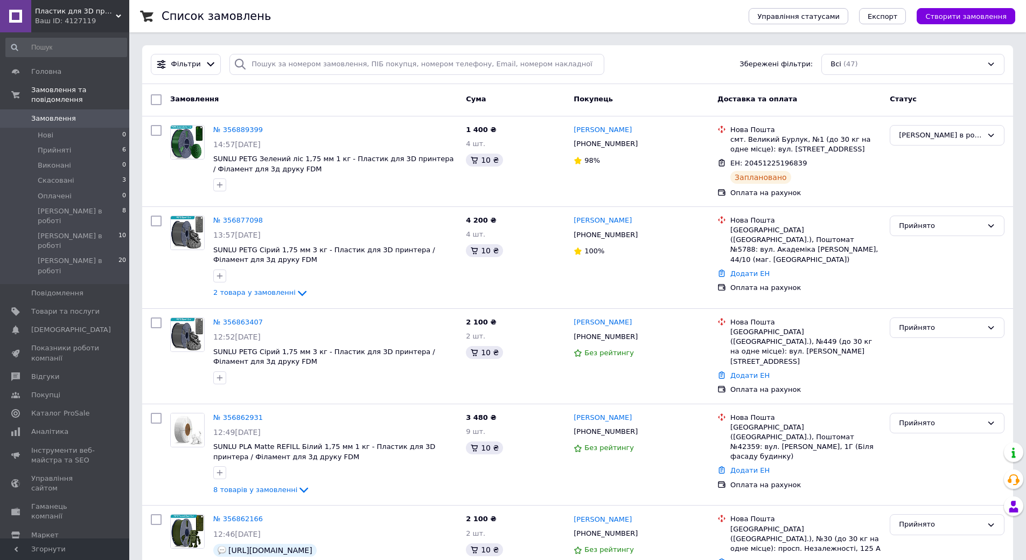
drag, startPoint x: 40, startPoint y: 268, endPoint x: 181, endPoint y: 269, distance: 140.6
click at [40, 307] on span "Товари та послуги" at bounding box center [65, 312] width 68 height 10
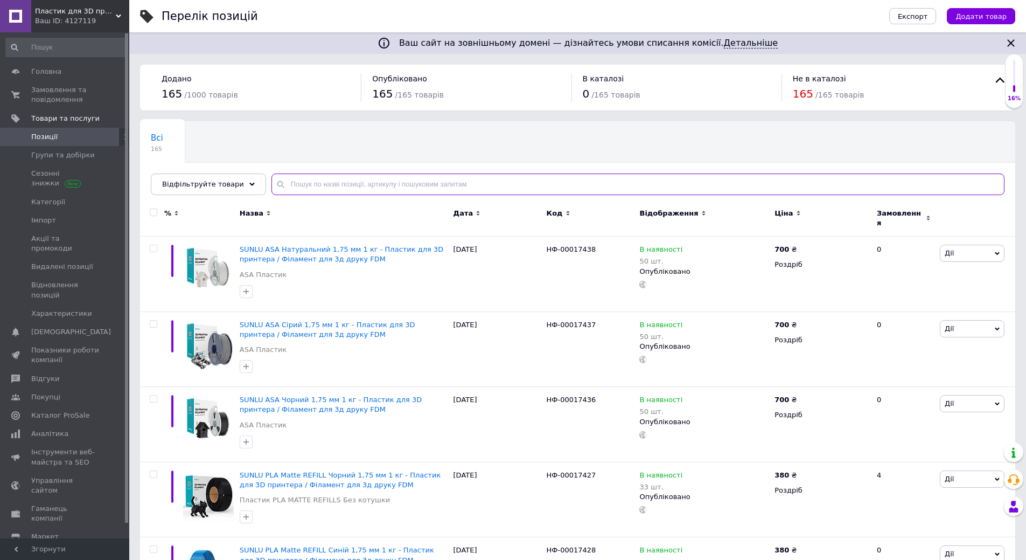
click at [372, 182] on input "text" at bounding box center [638, 184] width 733 height 22
paste input "НФ-00017351"
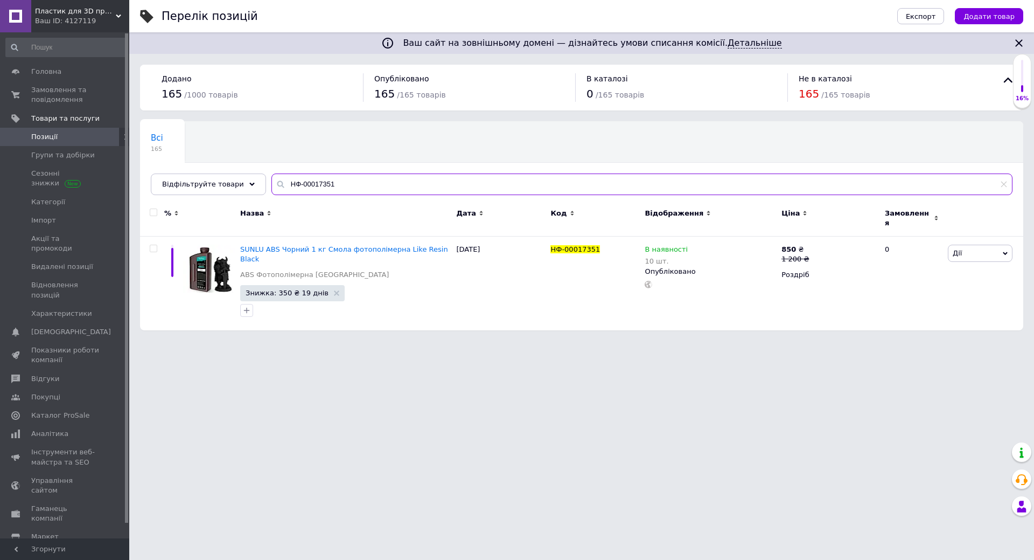
click at [346, 186] on input "НФ-00017351" at bounding box center [642, 184] width 741 height 22
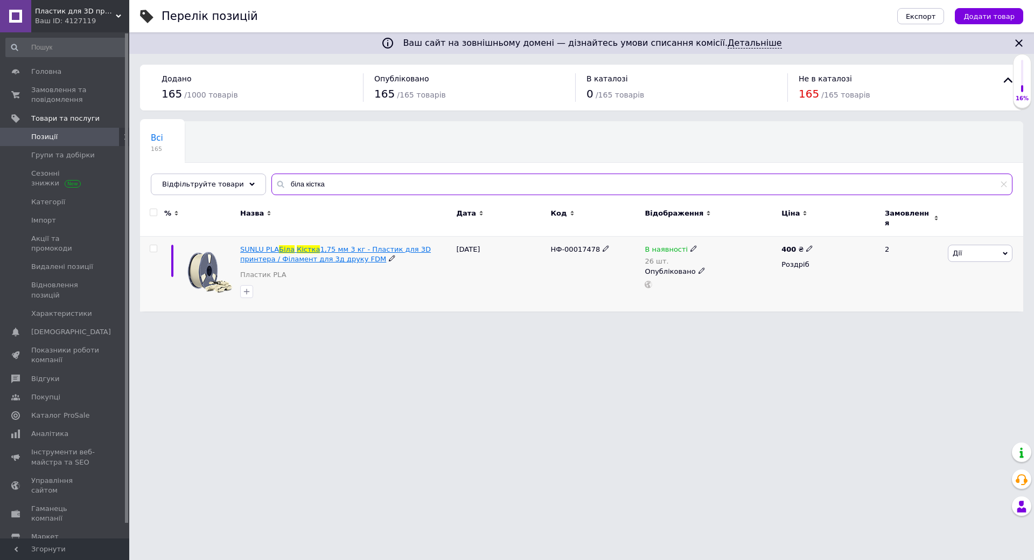
type input "біла кістка"
click at [331, 246] on span "1,75 мм 3 кг - Пластик для 3D принтера / Філамент для 3д друку FDM" at bounding box center [335, 254] width 191 height 18
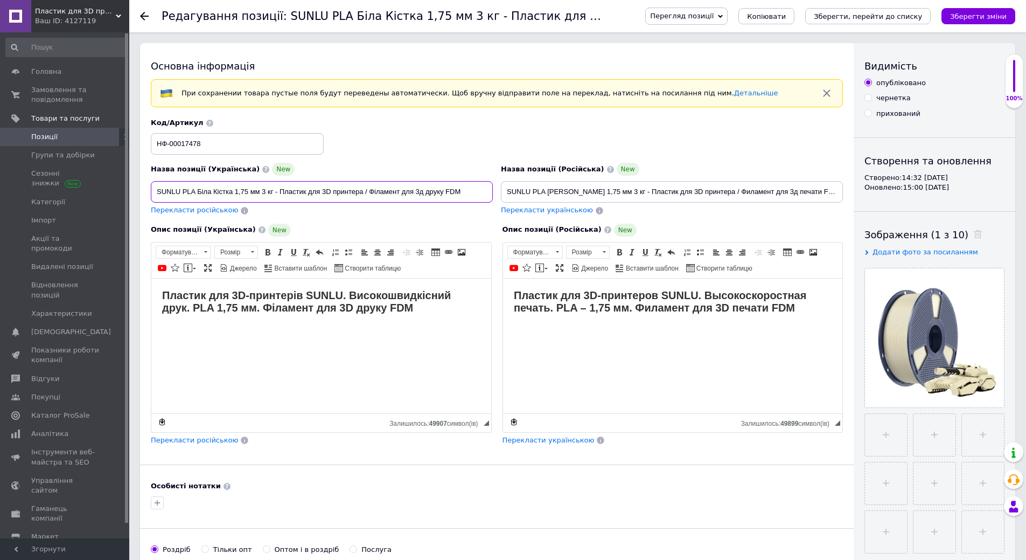
click at [261, 191] on input "SUNLU PLA Біла Кістка 1,75 мм 3 кг - Пластик для 3D принтера / Філамент для 3д …" at bounding box center [322, 192] width 342 height 22
type input "SUNLU PLA Біла Кістка 1,75 мм 1 кг - Пластик для 3D принтера / Філамент для 3д …"
click at [620, 189] on input "SUNLU PLA Белая Кость 1,75 мм 3 кг - Пластик для 3D принтера / Филамент для 3д …" at bounding box center [672, 192] width 342 height 22
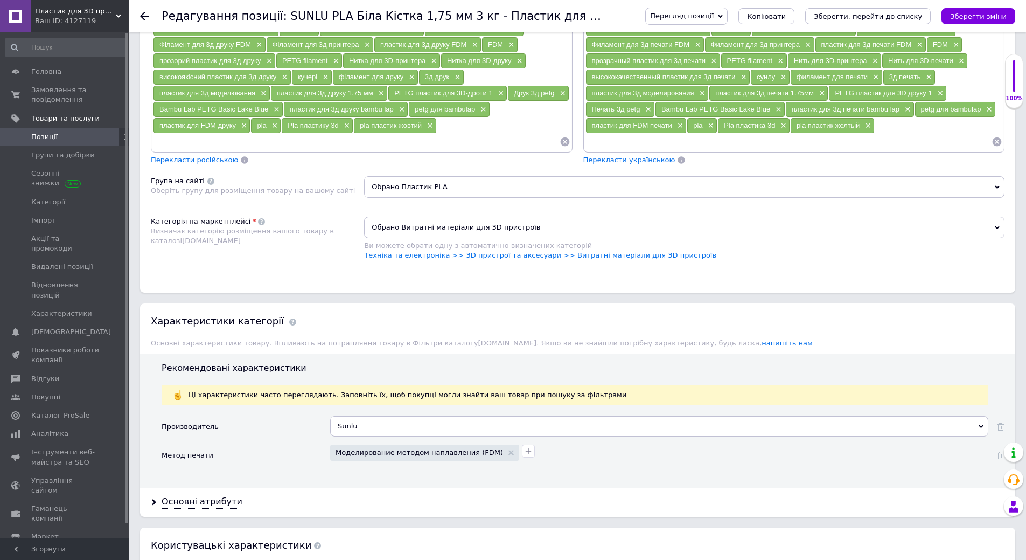
scroll to position [718, 0]
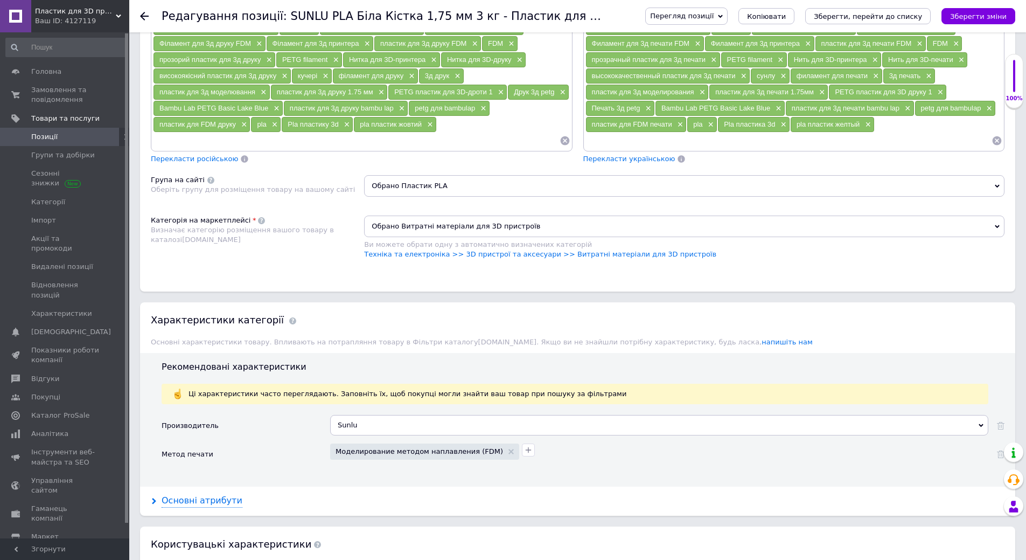
type input "SUNLU PLA Белая Кость 1,75 мм 1 кг - Пластик для 3D принтера / Филамент для 3д …"
click at [221, 500] on div "Основні атрибути" at bounding box center [202, 501] width 81 height 12
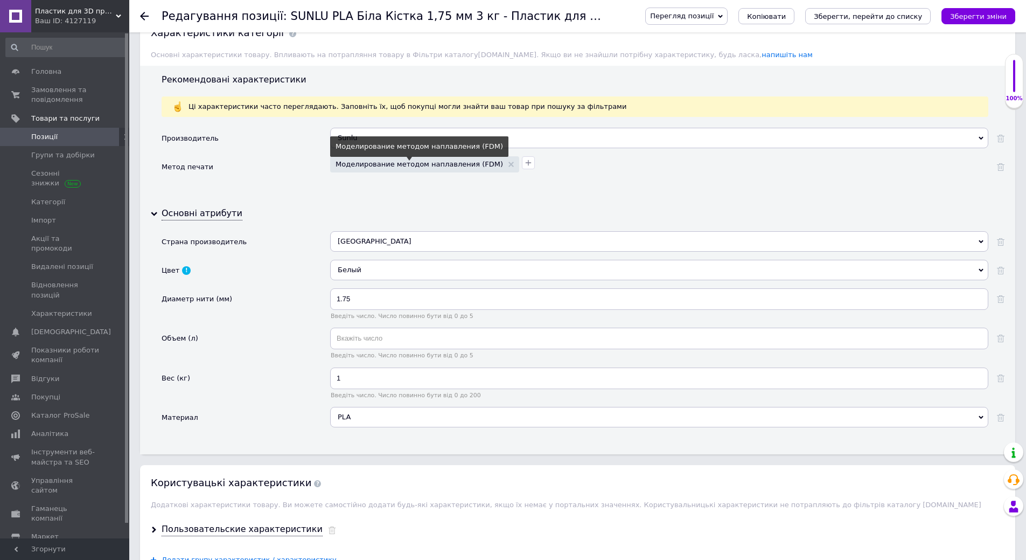
scroll to position [1077, 0]
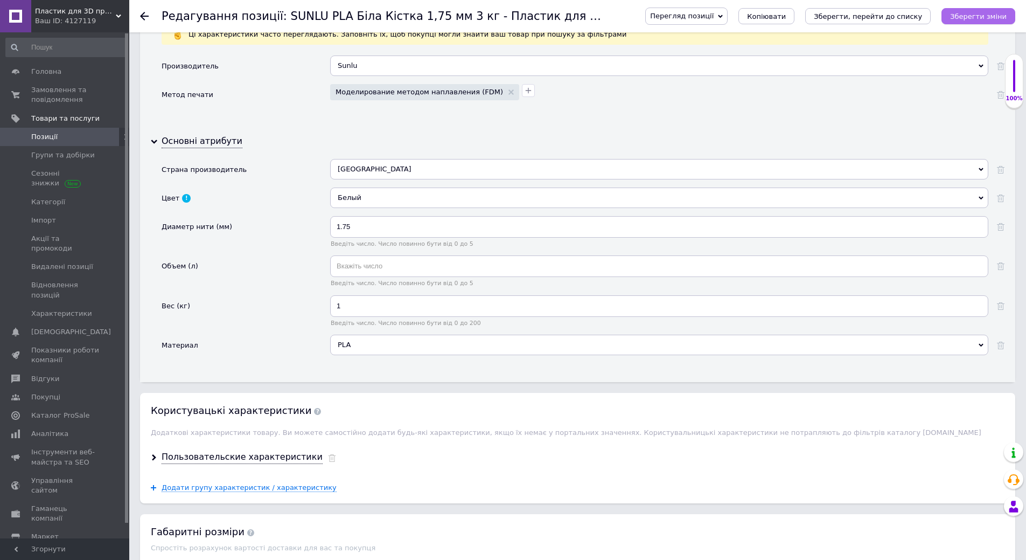
click at [978, 23] on button "Зберегти зміни" at bounding box center [979, 16] width 74 height 16
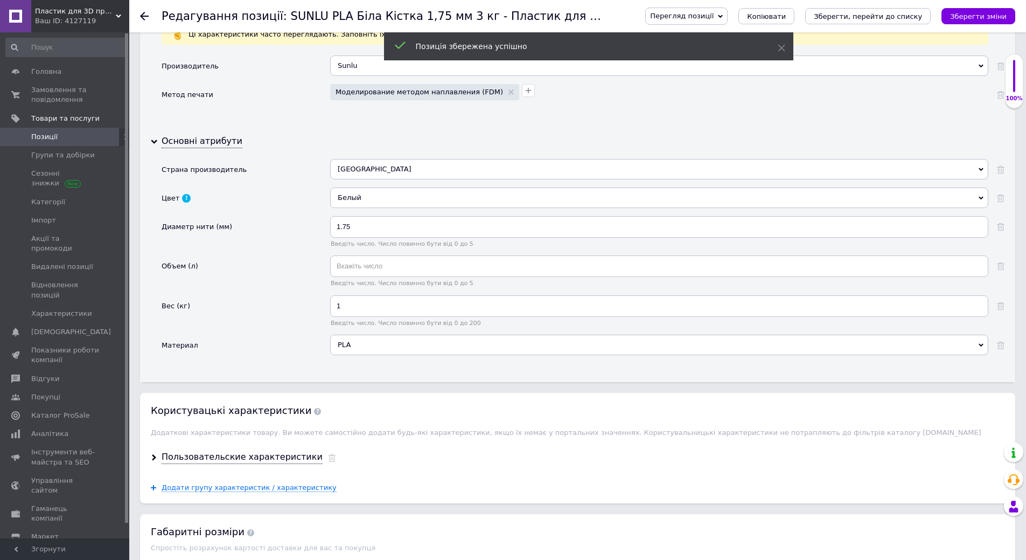
click at [69, 135] on span "Позиції" at bounding box center [65, 137] width 68 height 10
